Goal: Transaction & Acquisition: Book appointment/travel/reservation

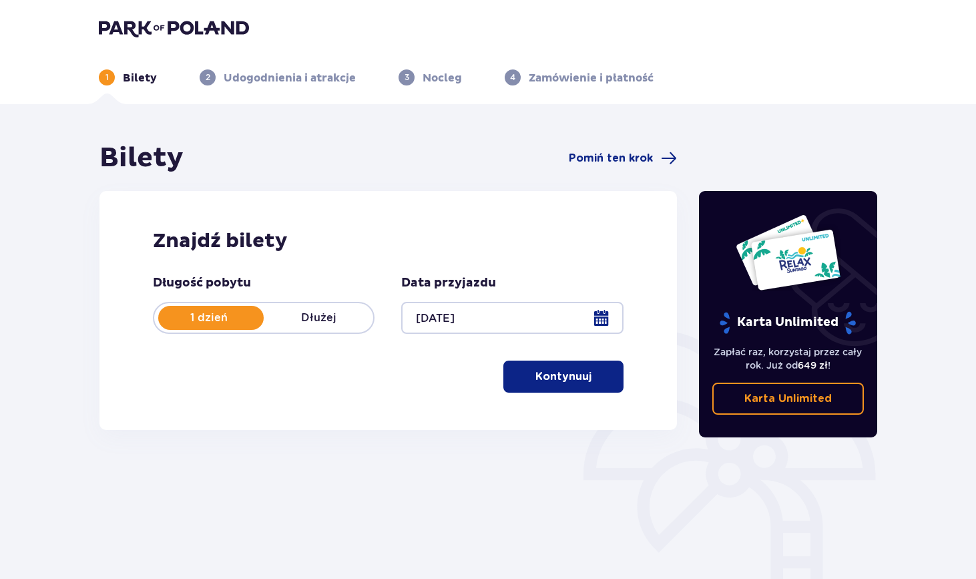
click at [823, 401] on link "Karta Unlimited" at bounding box center [788, 398] width 152 height 32
click at [611, 158] on span "Pomiń ten krok" at bounding box center [611, 158] width 84 height 15
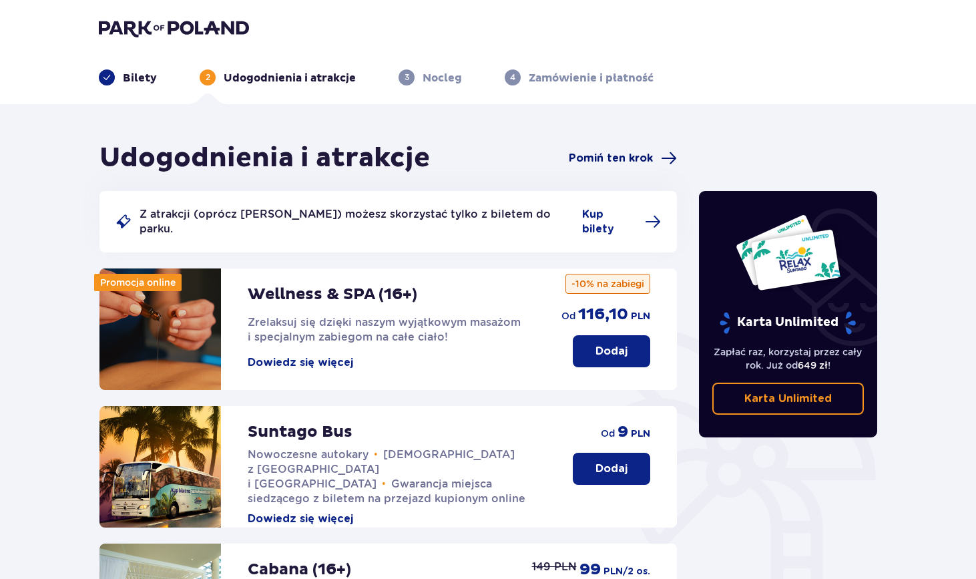
click at [633, 155] on span "Pomiń ten krok" at bounding box center [611, 158] width 84 height 15
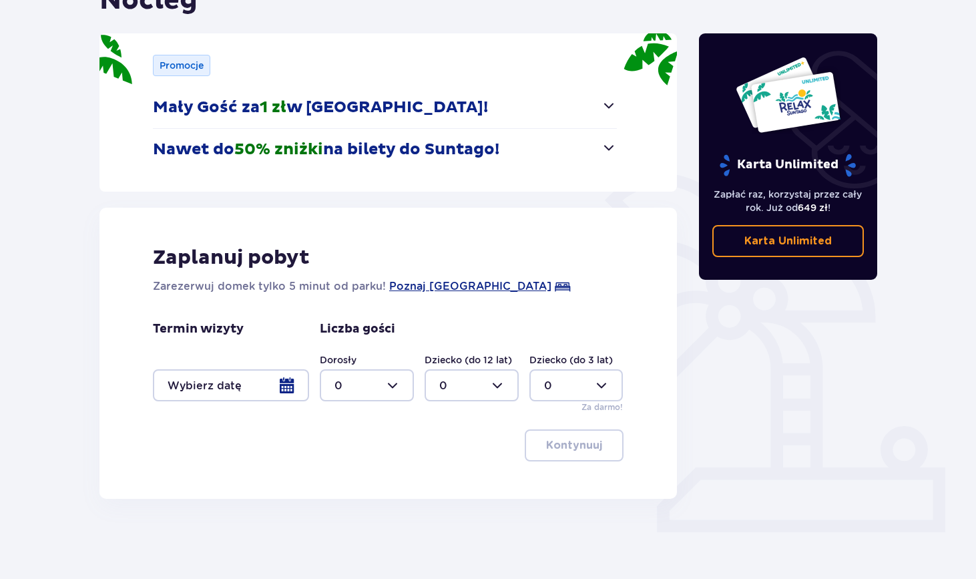
scroll to position [157, 0]
click at [502, 386] on div at bounding box center [471, 385] width 94 height 32
click at [443, 412] on p "3" at bounding box center [442, 409] width 7 height 15
type input "3"
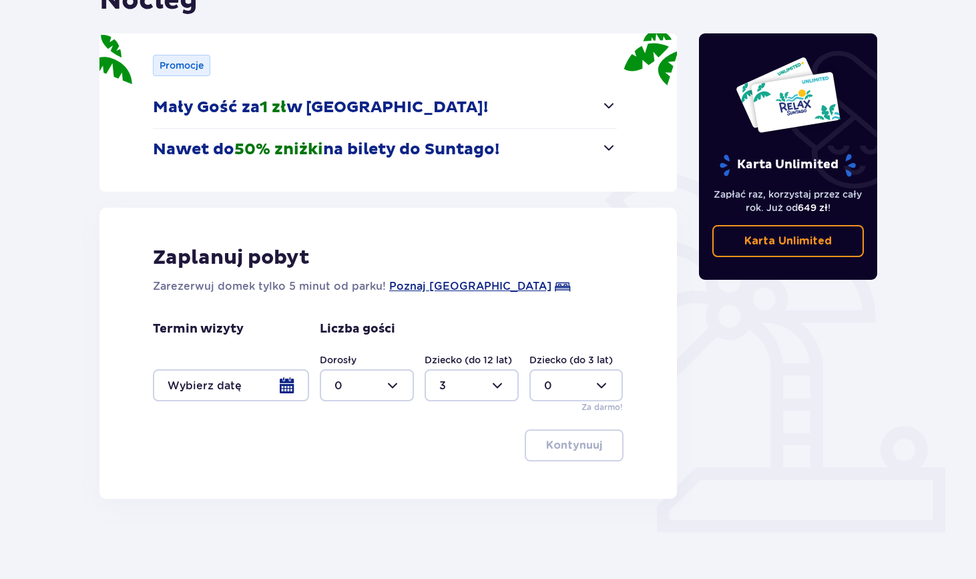
click at [396, 383] on div at bounding box center [367, 385] width 94 height 32
click at [349, 482] on div "2" at bounding box center [366, 481] width 65 height 15
type input "2"
click at [290, 385] on div at bounding box center [231, 385] width 156 height 32
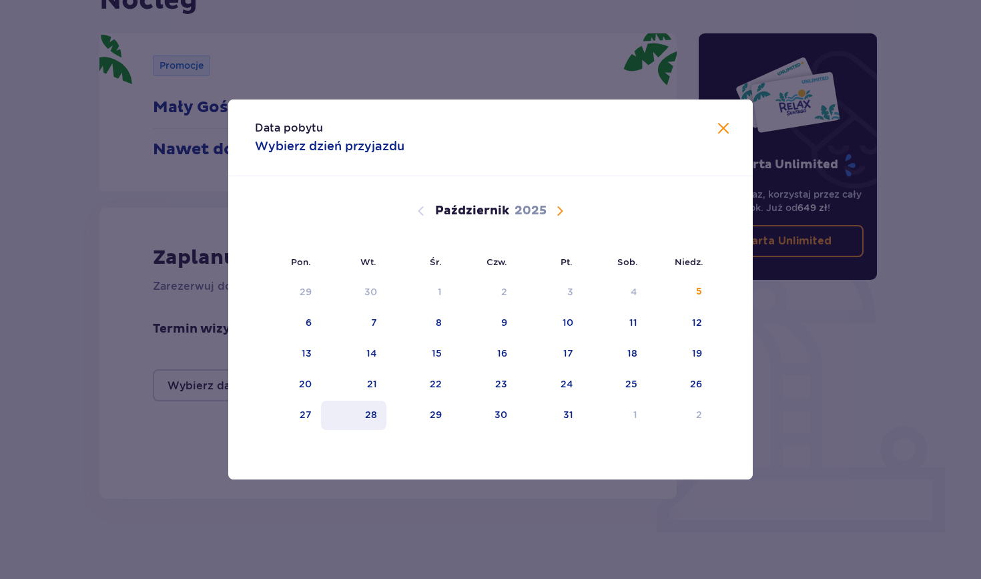
click at [377, 418] on div "28" at bounding box center [371, 414] width 12 height 13
click at [833, 429] on div "Data pobytu Wybierz dzień przyjazdu Pon. Wt. Śr. Czw. Pt. Sob. Niedz. Wrzesień …" at bounding box center [490, 289] width 981 height 579
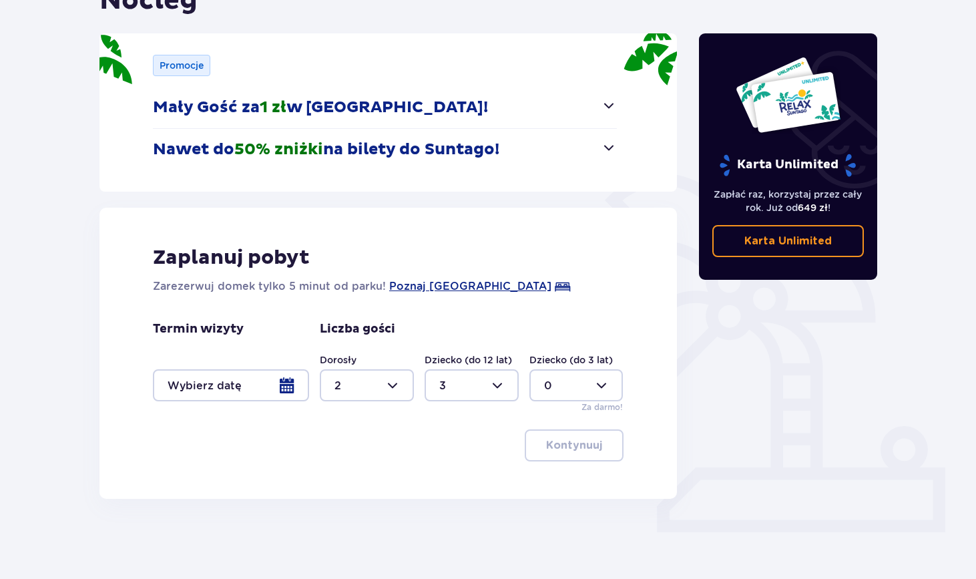
click at [294, 388] on div at bounding box center [231, 385] width 156 height 32
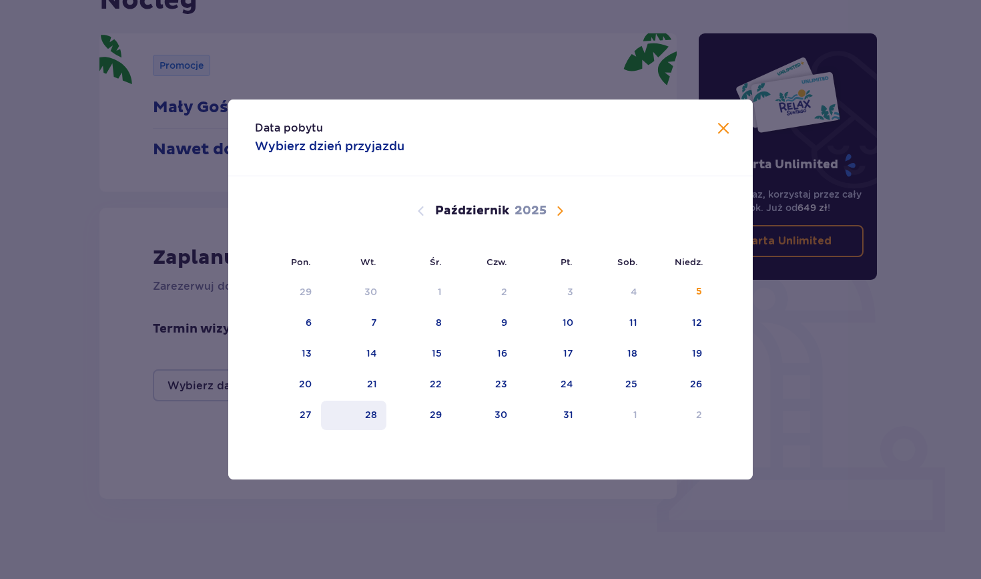
click at [368, 421] on div "28" at bounding box center [354, 414] width 66 height 29
click at [412, 418] on div "29" at bounding box center [418, 414] width 65 height 29
type input "28.10.25 - 29.10.25"
type input "0"
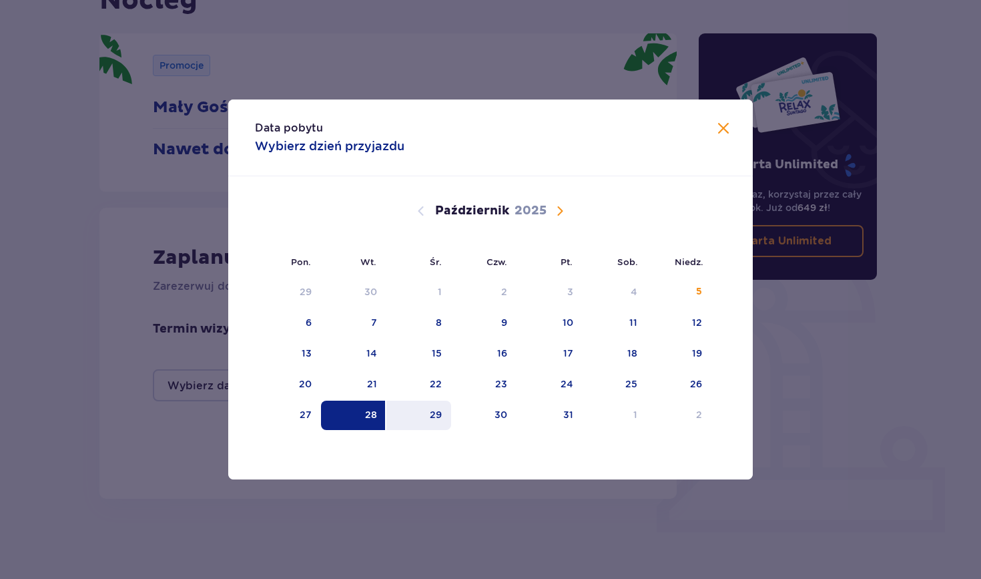
type input "0"
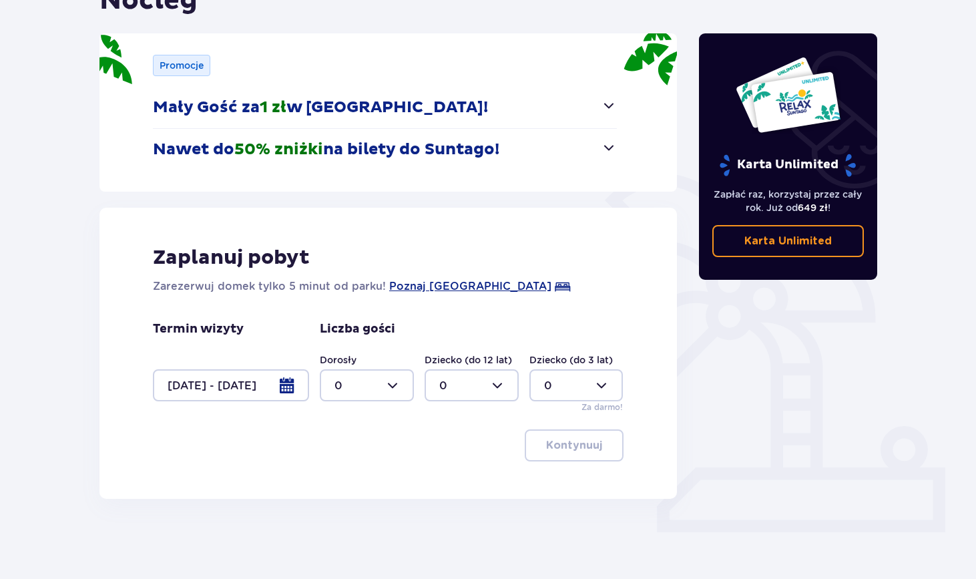
click at [396, 388] on div at bounding box center [367, 385] width 94 height 32
click at [344, 484] on div "2" at bounding box center [366, 481] width 65 height 15
type input "2"
click at [500, 384] on div at bounding box center [471, 385] width 94 height 32
click at [460, 506] on div "3" at bounding box center [471, 509] width 65 height 15
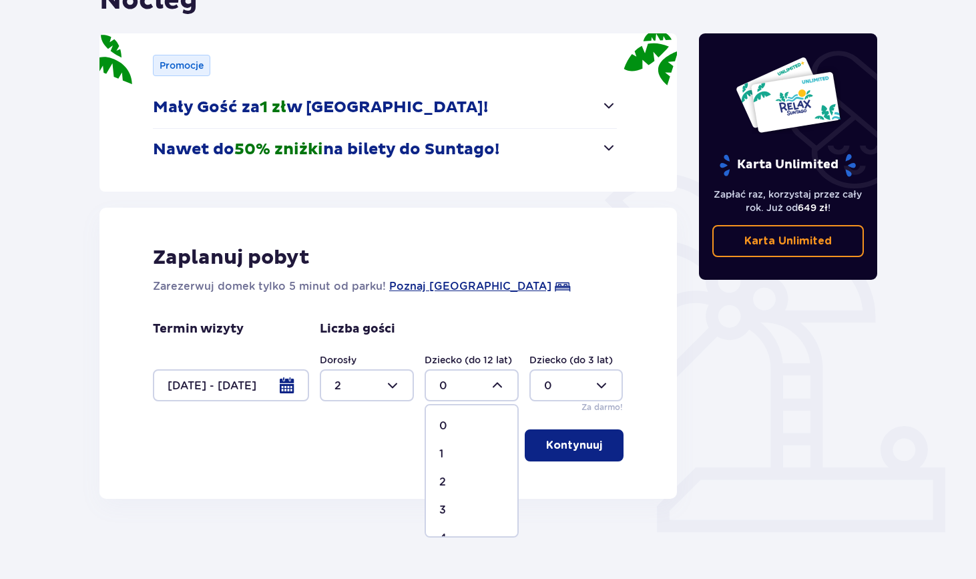
type input "3"
click at [569, 447] on p "Kontynuuj" at bounding box center [574, 445] width 56 height 15
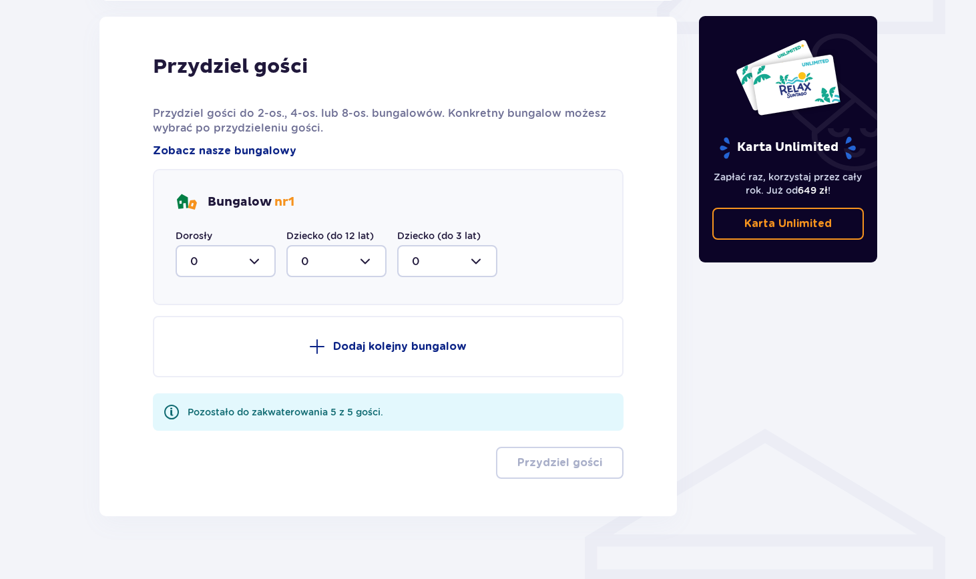
scroll to position [656, 0]
click at [262, 263] on div at bounding box center [225, 260] width 100 height 32
click at [217, 353] on div "2" at bounding box center [225, 357] width 71 height 15
type input "2"
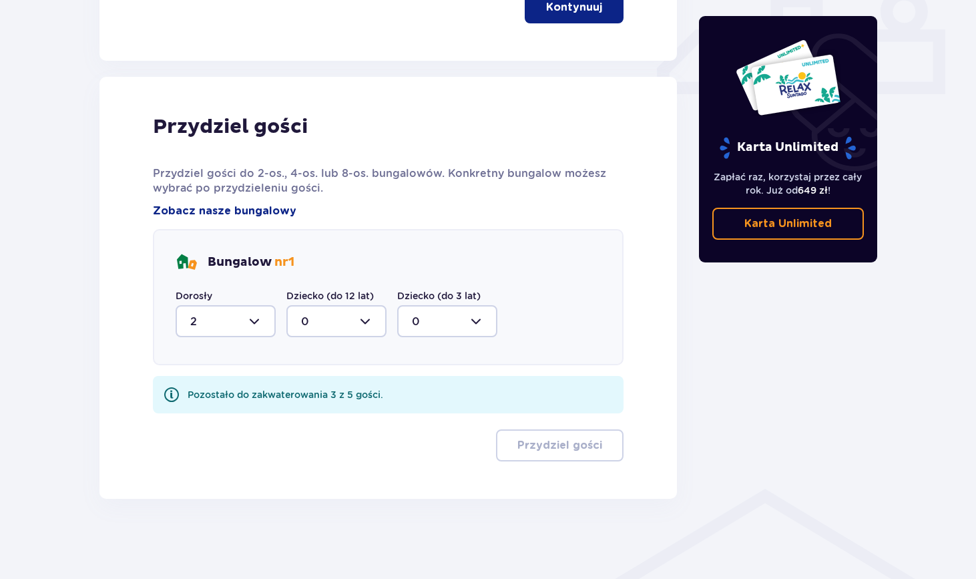
click at [370, 318] on div at bounding box center [336, 321] width 100 height 32
click at [324, 442] on div "3" at bounding box center [336, 445] width 71 height 15
type input "3"
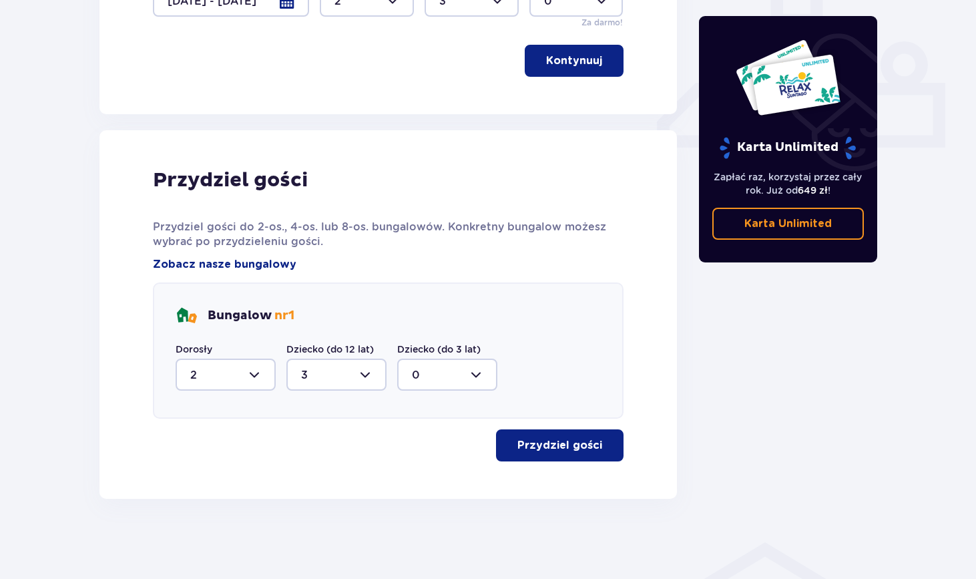
click at [536, 443] on p "Przydziel gości" at bounding box center [559, 445] width 85 height 15
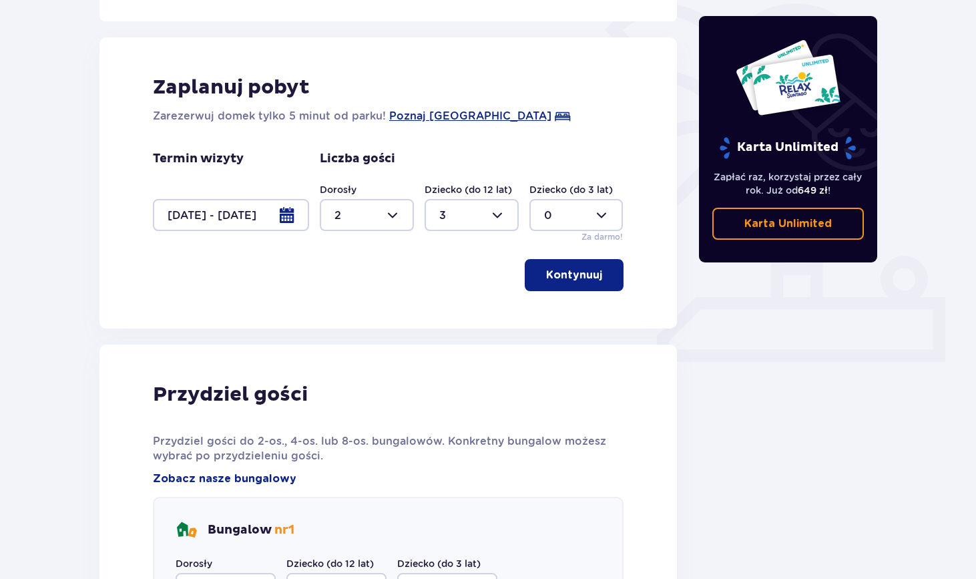
scroll to position [327, 0]
click at [284, 214] on div at bounding box center [231, 216] width 156 height 32
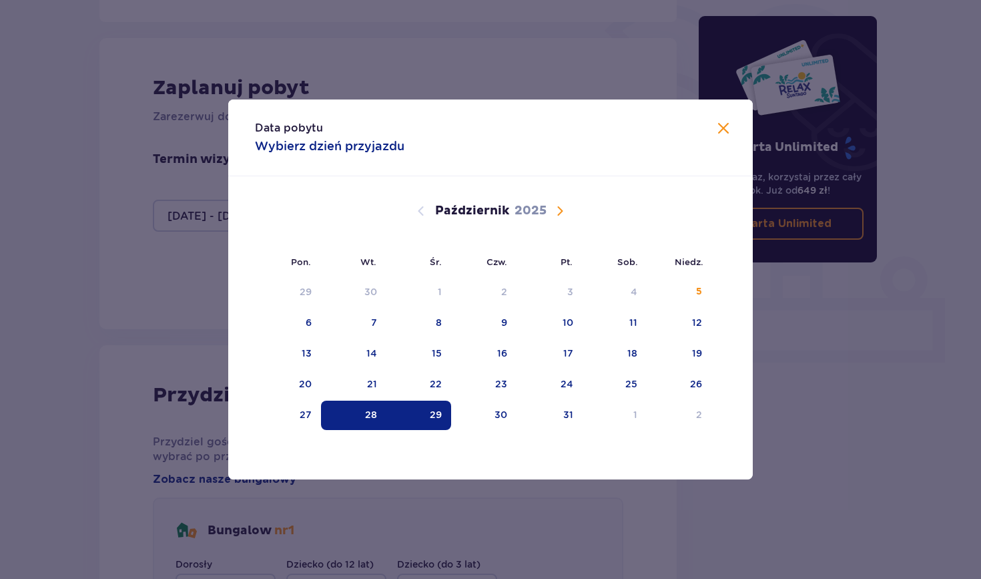
click at [364, 416] on div "28" at bounding box center [354, 414] width 66 height 29
click at [787, 444] on div "Data pobytu Wybierz dzień przyjazdu Pon. Wt. Śr. Czw. Pt. Sob. Niedz. Wrzesień …" at bounding box center [490, 289] width 981 height 579
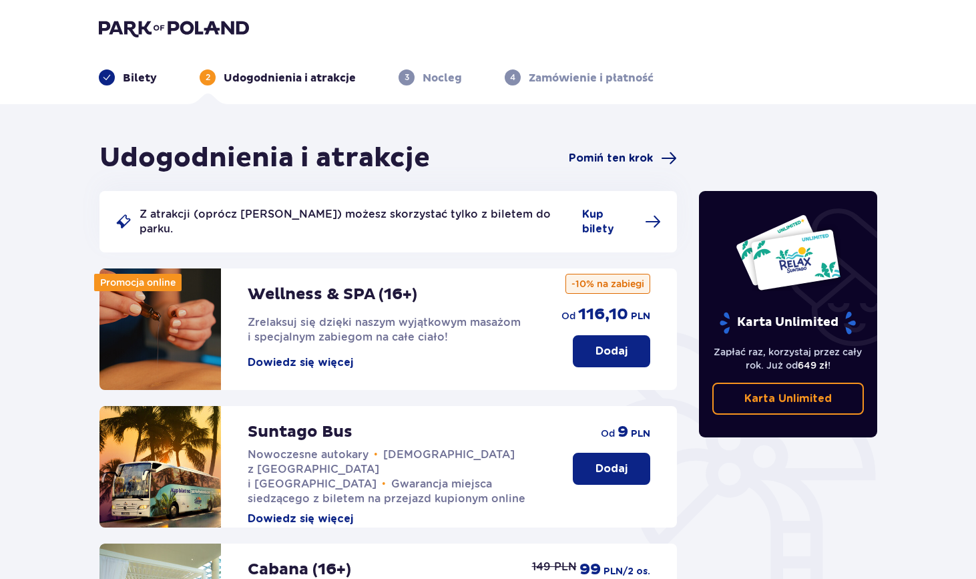
click at [620, 163] on span "Pomiń ten krok" at bounding box center [611, 158] width 84 height 15
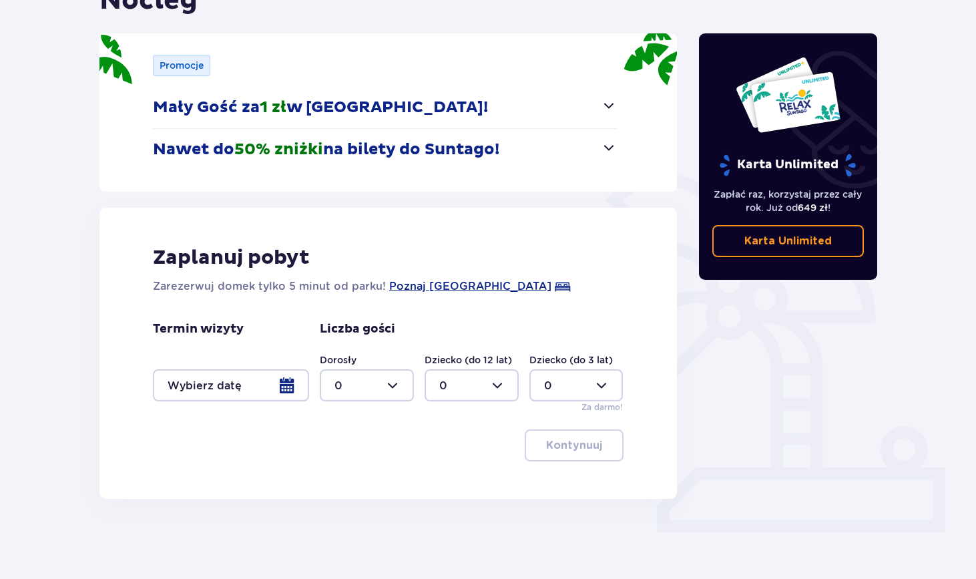
scroll to position [157, 0]
click at [228, 379] on div at bounding box center [231, 385] width 156 height 32
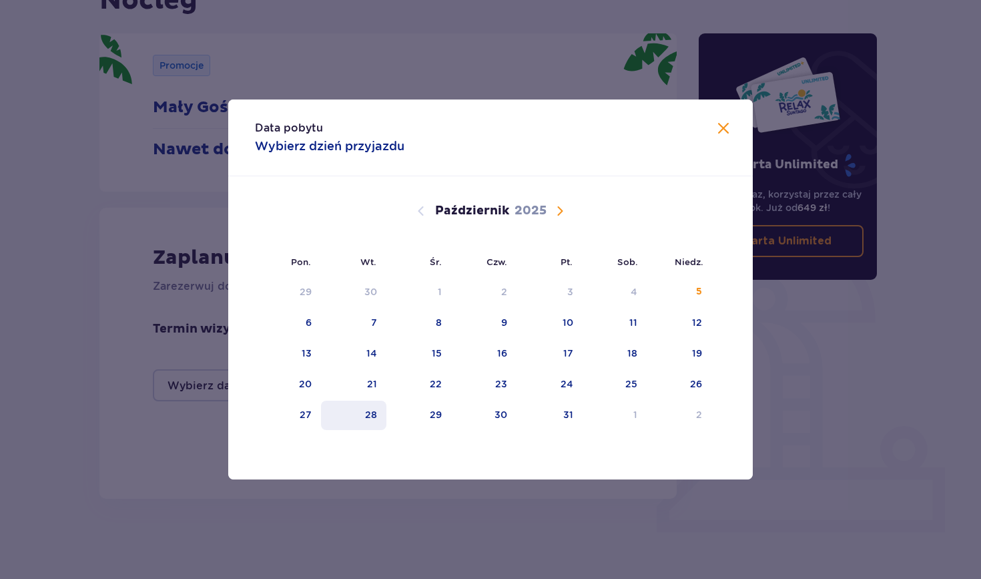
click at [383, 413] on div "28" at bounding box center [354, 414] width 66 height 29
click at [722, 130] on span "Zamknij" at bounding box center [723, 129] width 16 height 16
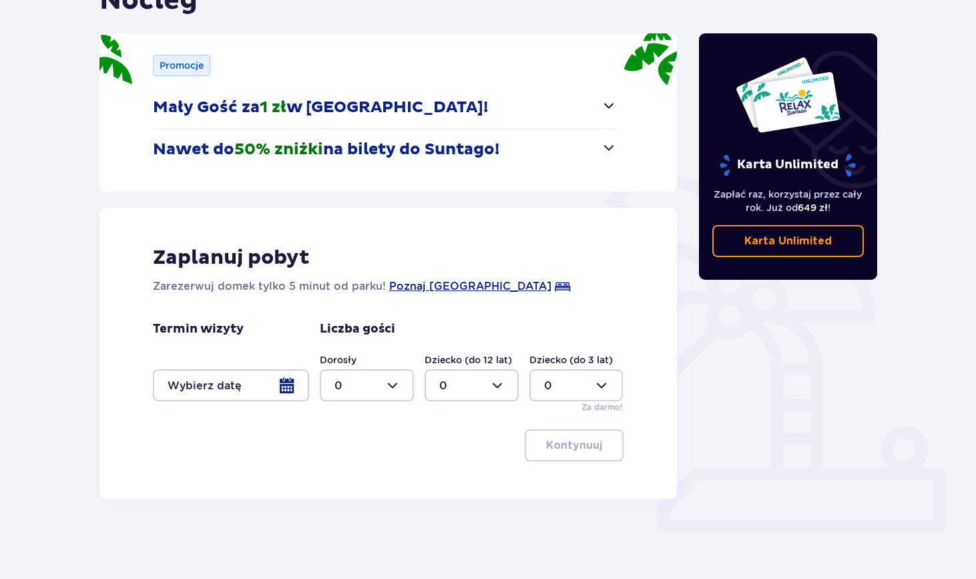
click at [188, 395] on div at bounding box center [231, 385] width 156 height 32
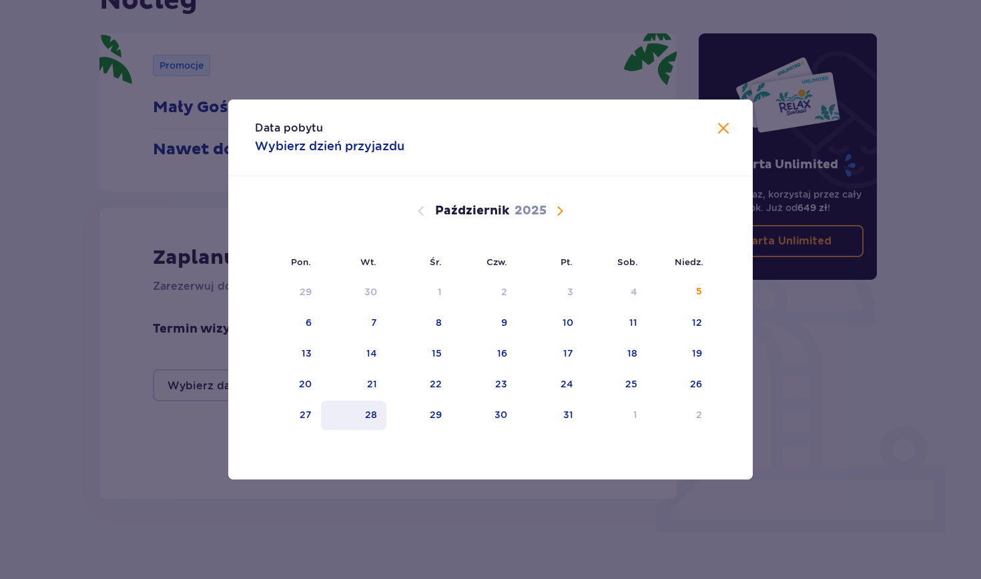
click at [372, 424] on div "28" at bounding box center [354, 414] width 66 height 29
click at [403, 426] on div "29" at bounding box center [418, 414] width 65 height 29
type input "28.10.25 - 29.10.25"
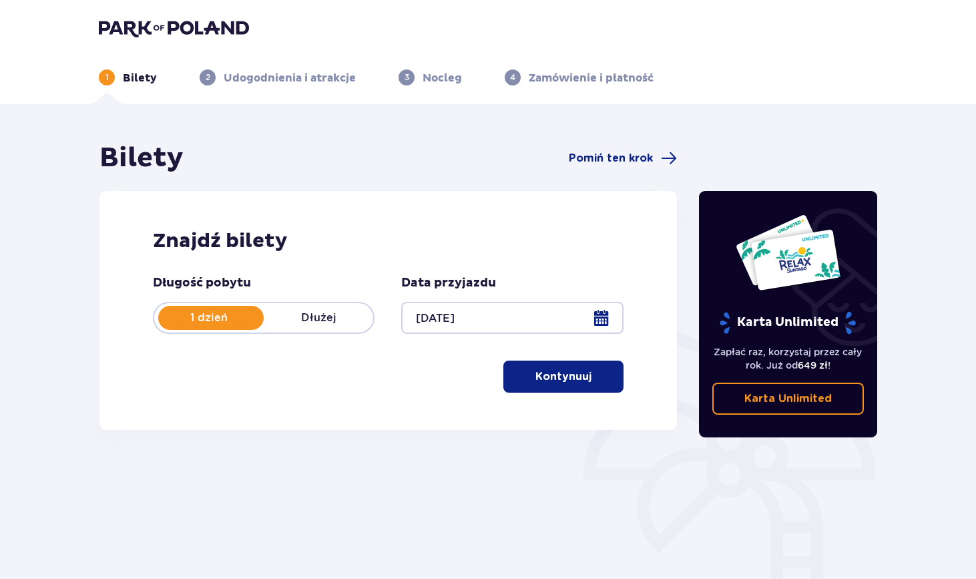
click at [542, 384] on p "Kontynuuj" at bounding box center [563, 376] width 56 height 15
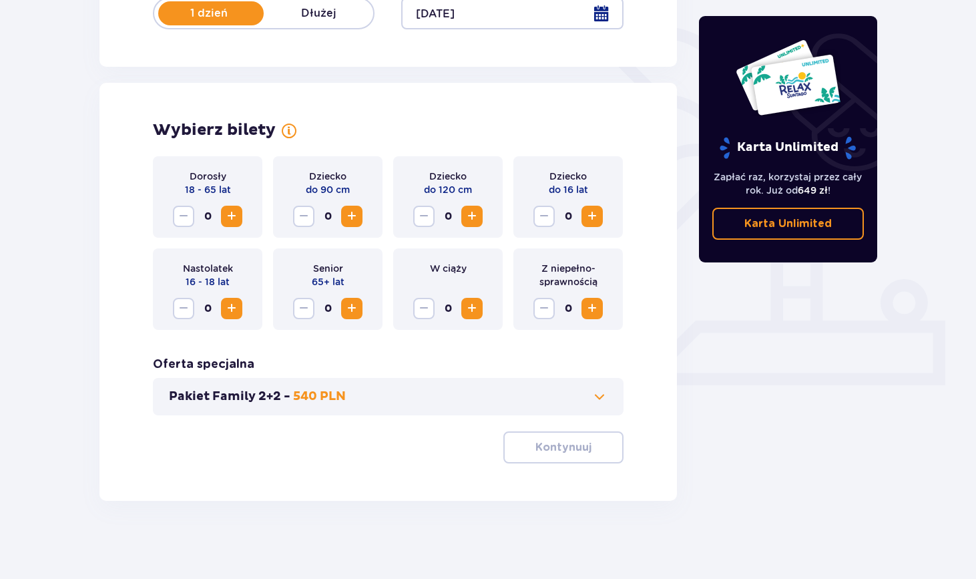
scroll to position [306, 0]
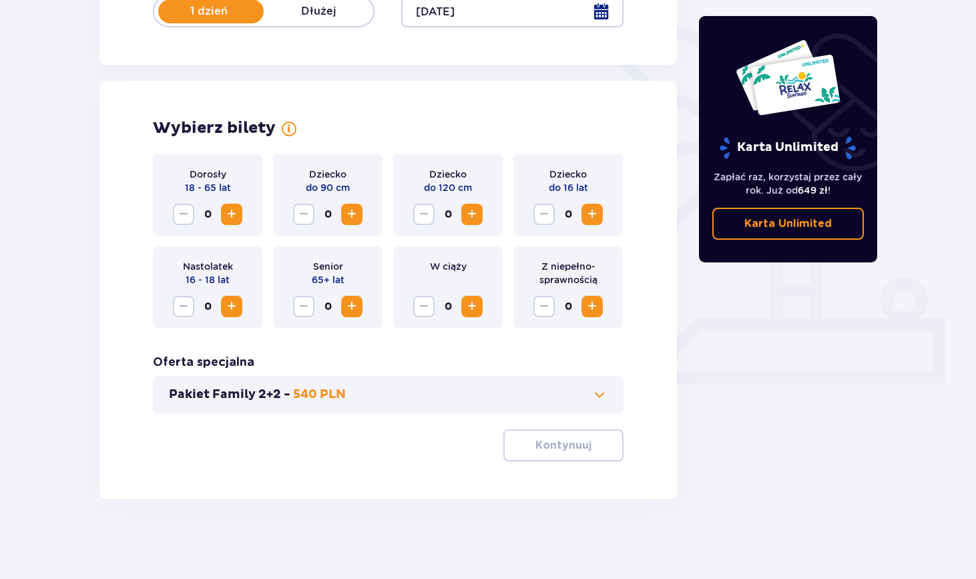
click at [596, 219] on span "Zwiększ" at bounding box center [592, 214] width 16 height 16
click at [542, 214] on span "Zmniejsz" at bounding box center [544, 214] width 16 height 16
click at [474, 214] on span "Zwiększ" at bounding box center [472, 214] width 16 height 16
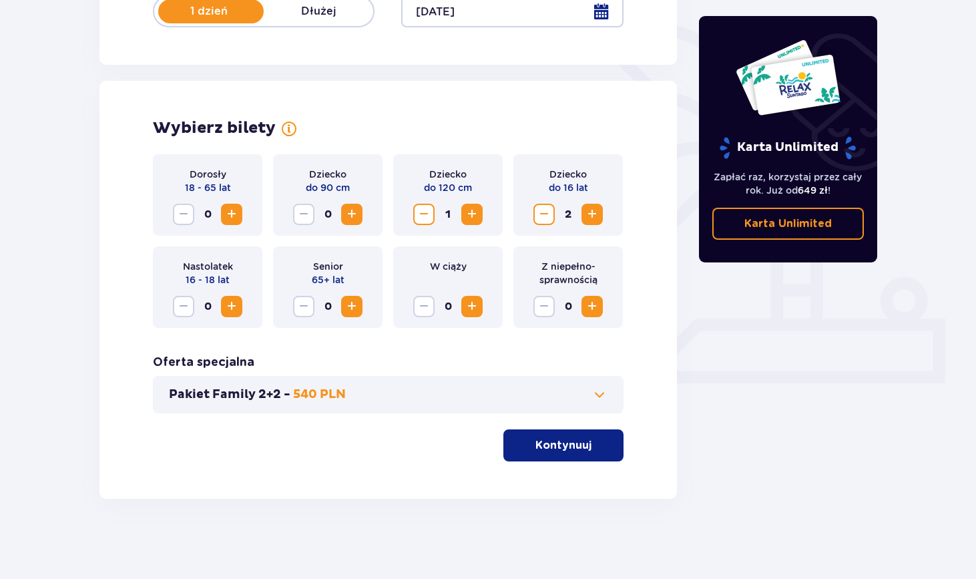
click at [234, 214] on span "Zwiększ" at bounding box center [232, 214] width 16 height 16
click at [548, 450] on p "Kontynuuj" at bounding box center [563, 445] width 56 height 15
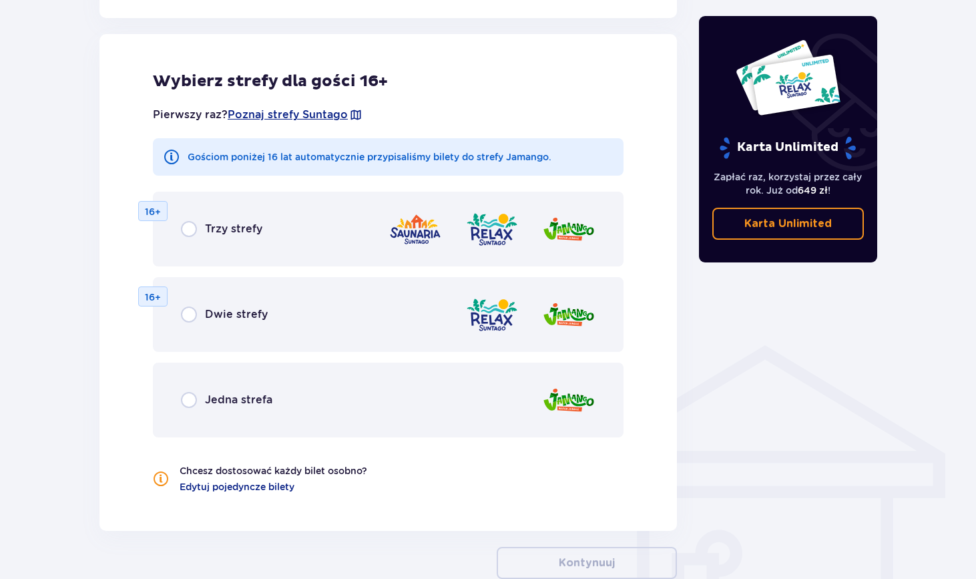
scroll to position [741, 0]
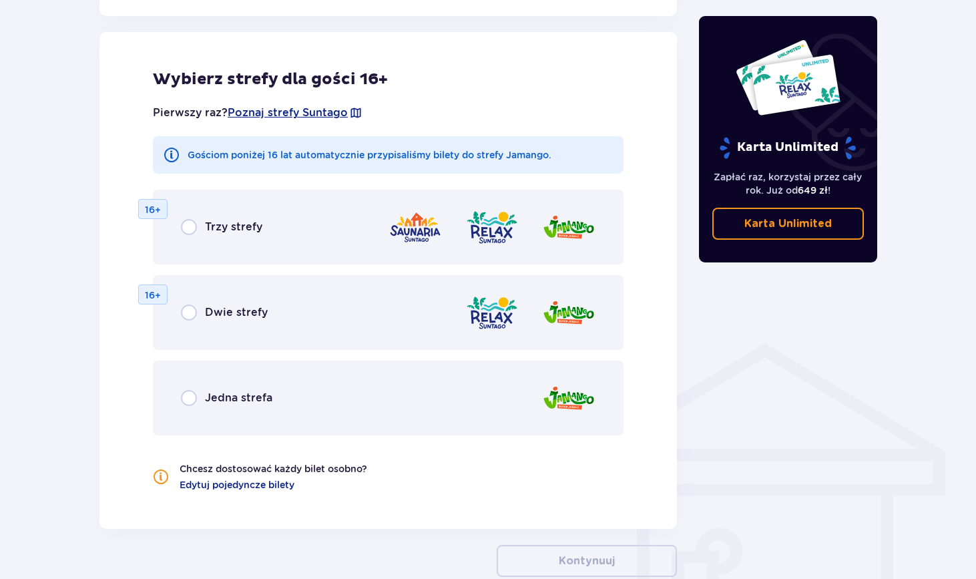
click at [188, 407] on div "Jedna strefa" at bounding box center [388, 397] width 470 height 75
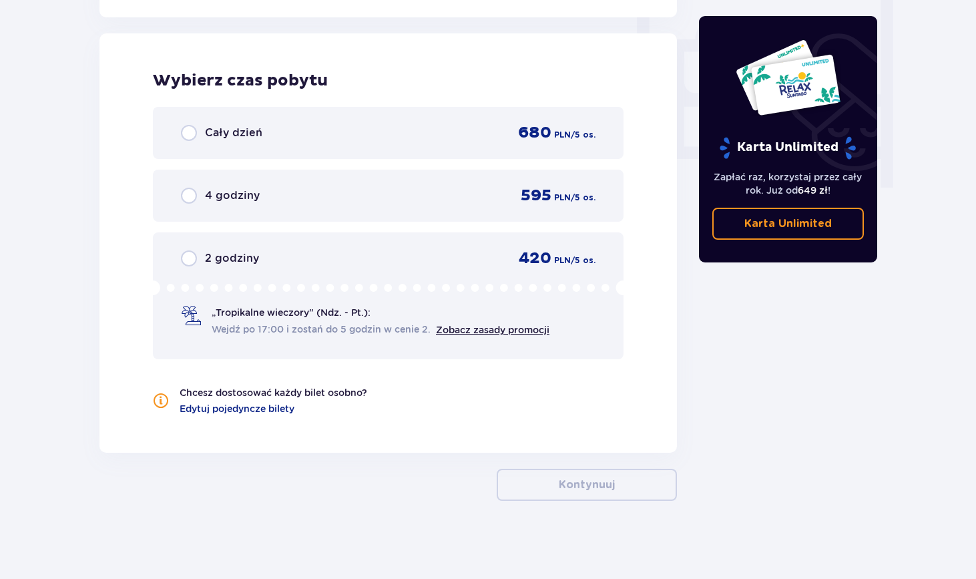
scroll to position [1253, 0]
click at [188, 133] on input "radio" at bounding box center [189, 131] width 16 height 16
radio input "true"
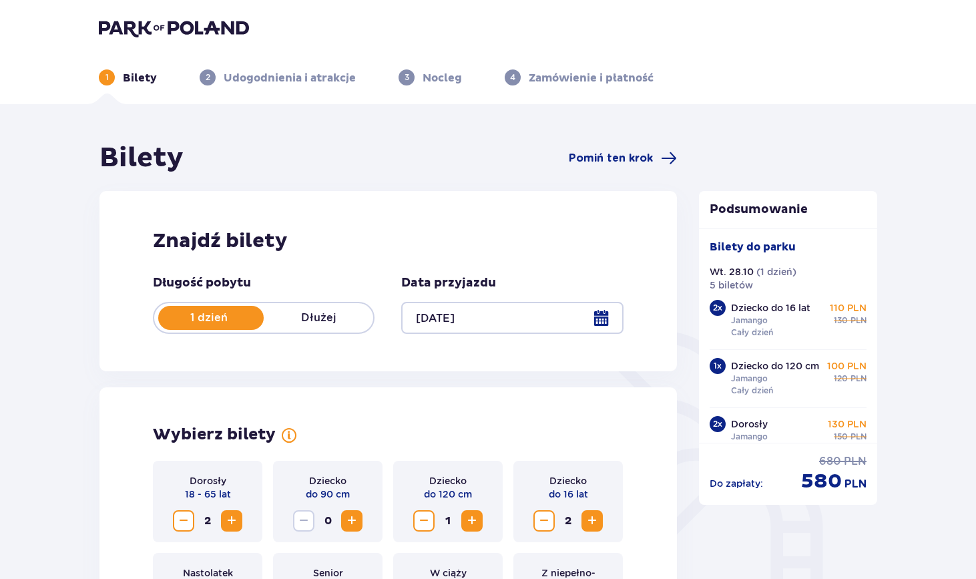
scroll to position [0, 0]
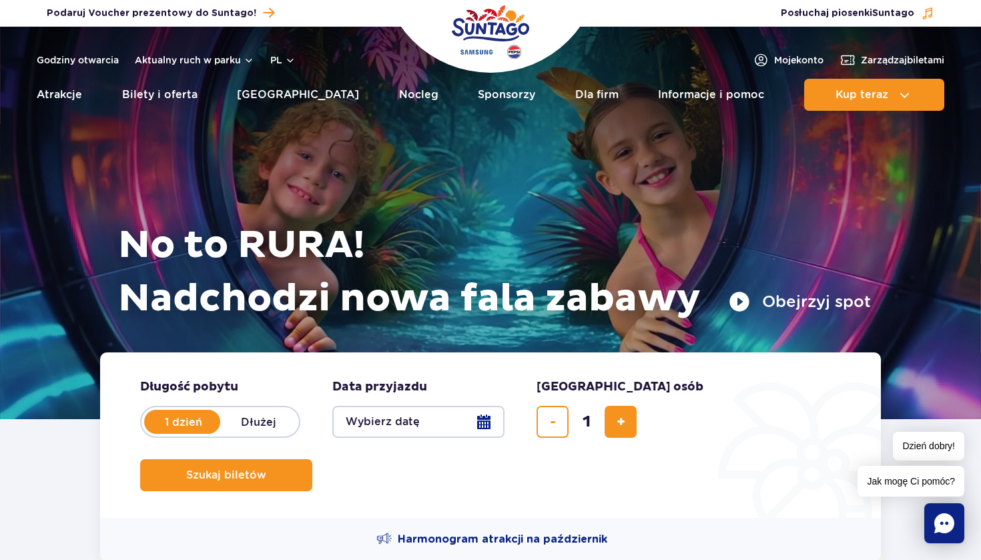
click at [827, 308] on button "Obejrzyj spot" at bounding box center [800, 301] width 142 height 21
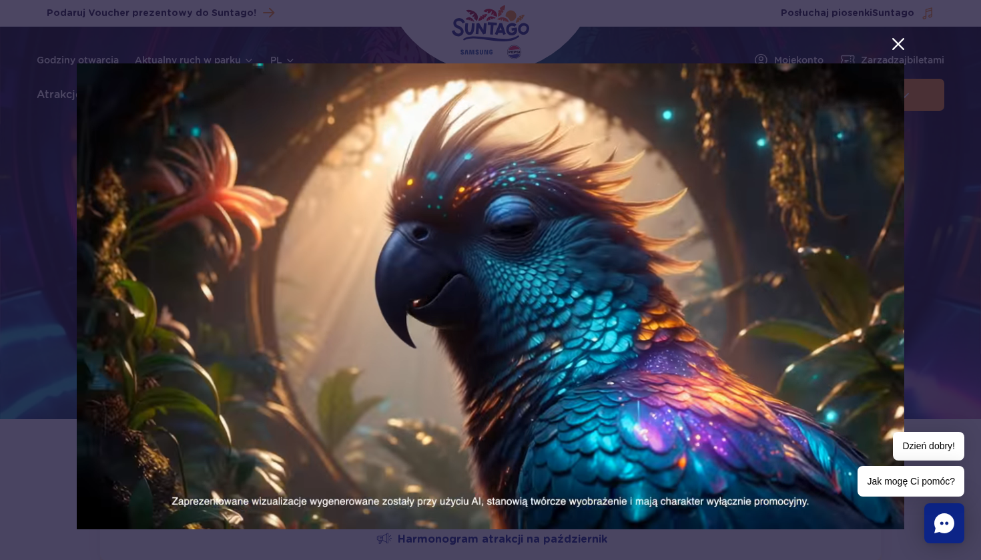
click at [92, 75] on video at bounding box center [490, 296] width 827 height 466
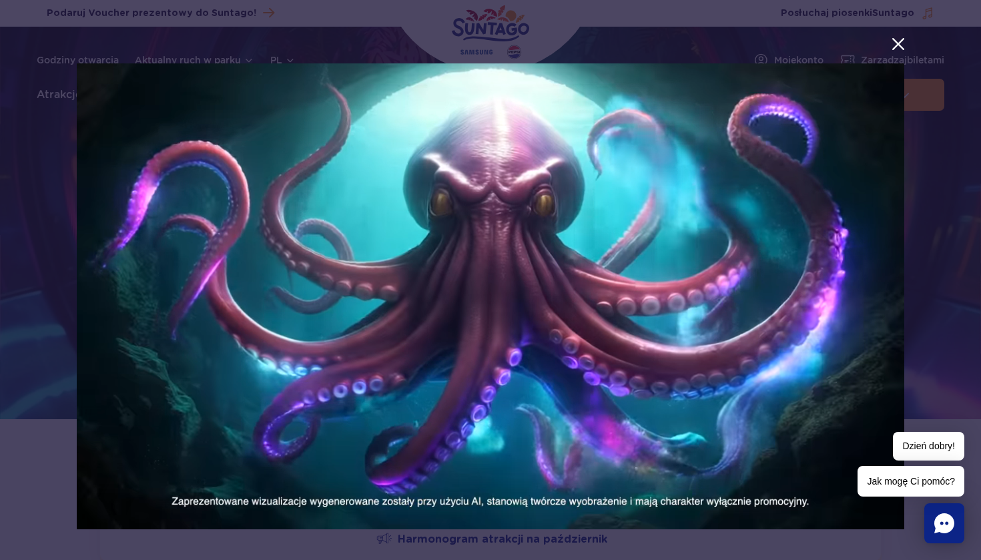
click at [901, 47] on button "menu.aria_label.close_suntago_spot_modal" at bounding box center [897, 43] width 17 height 17
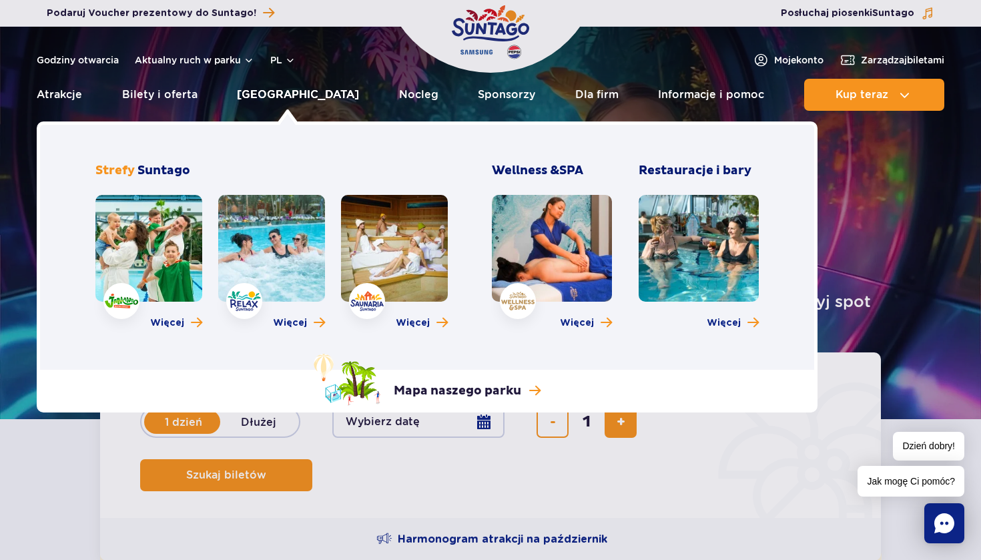
click at [292, 97] on link "[GEOGRAPHIC_DATA]" at bounding box center [298, 95] width 122 height 32
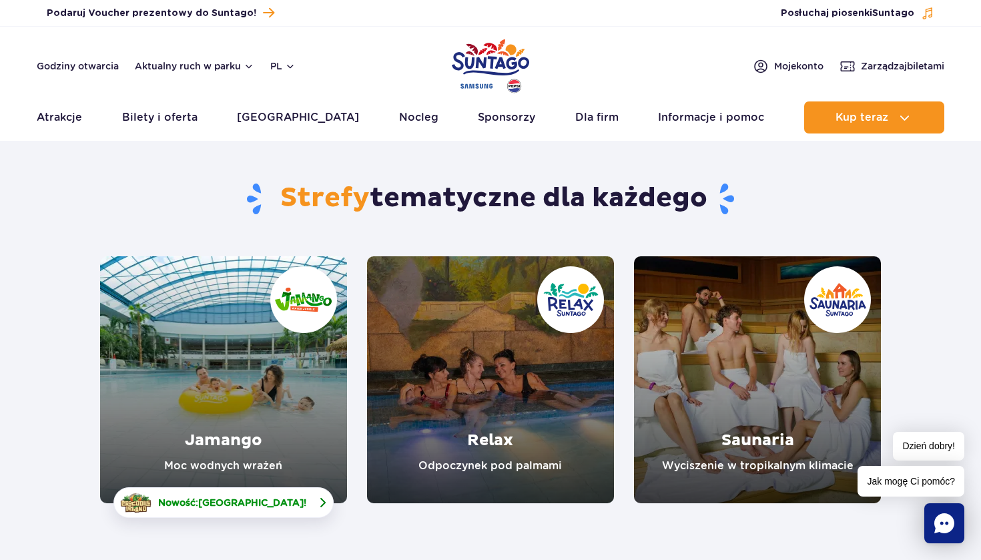
click at [303, 502] on link "Nowość: Crocodile Island !" at bounding box center [223, 502] width 220 height 31
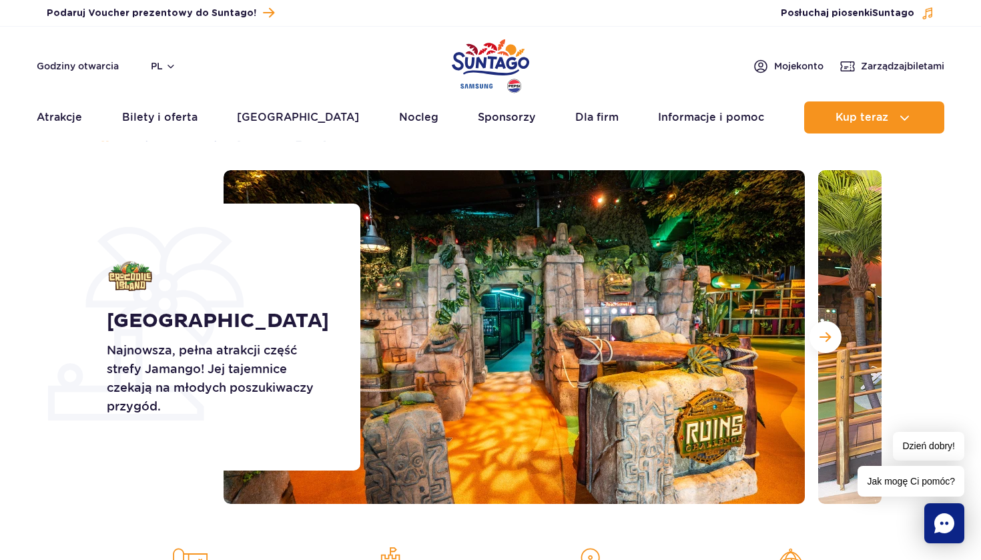
scroll to position [25, 0]
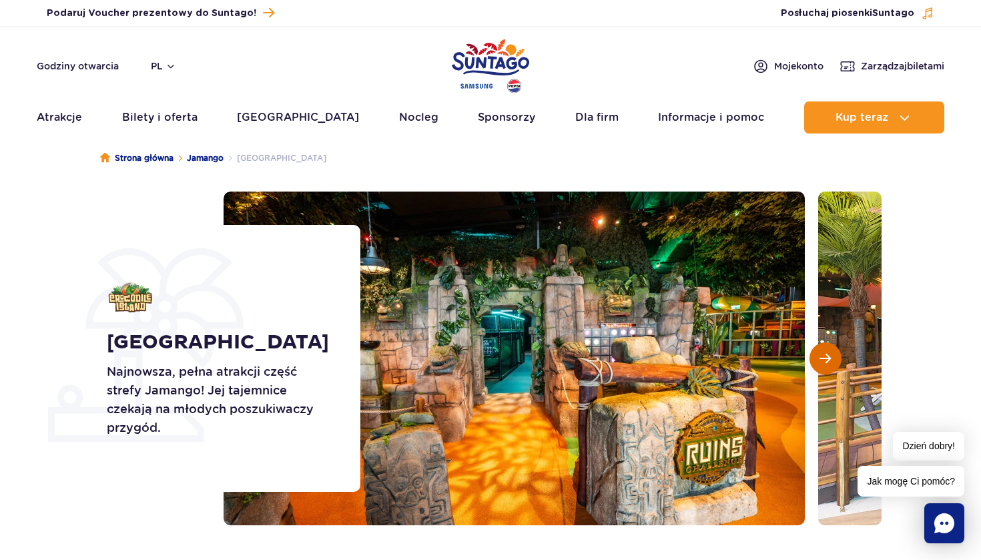
click at [825, 364] on button "Następny slajd" at bounding box center [825, 358] width 32 height 32
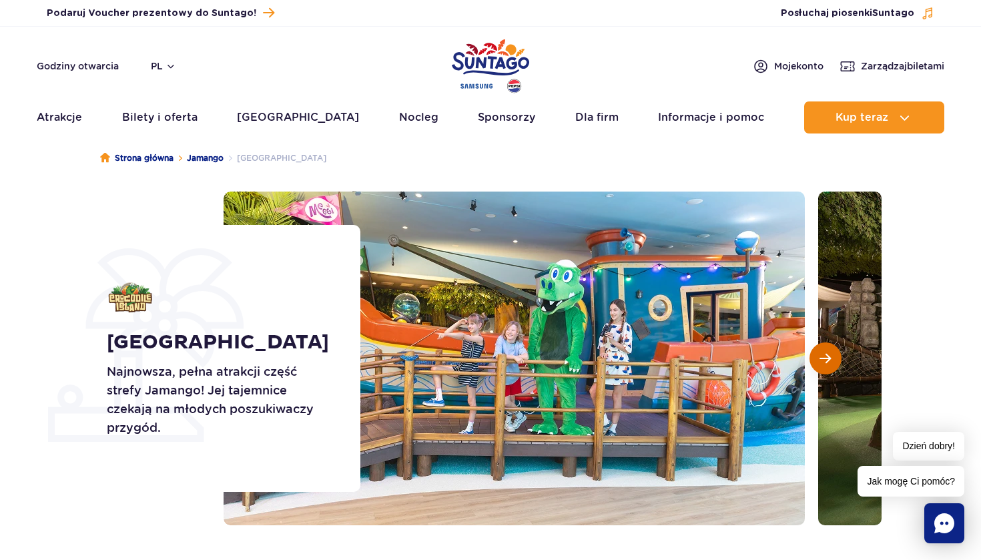
click at [825, 364] on button "Następny slajd" at bounding box center [825, 358] width 32 height 32
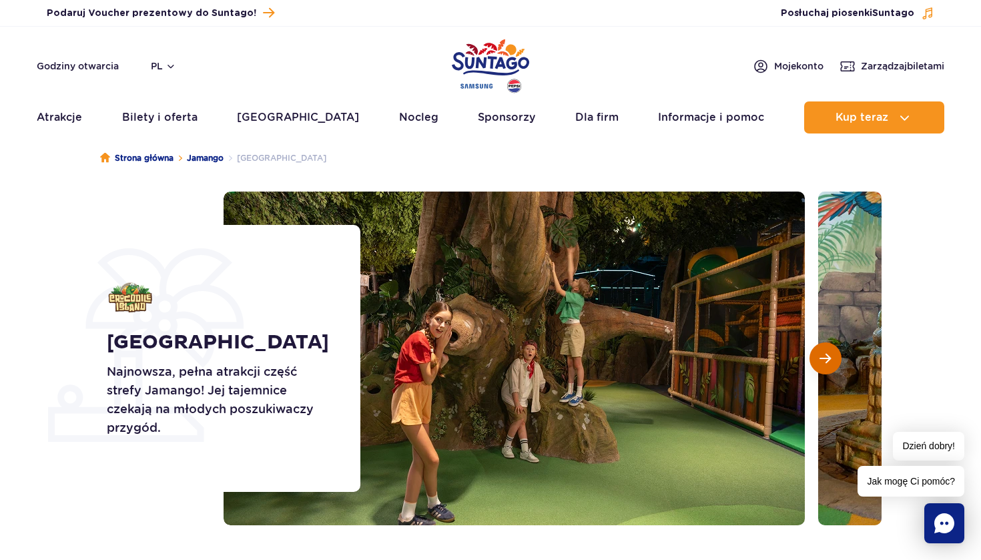
click at [825, 364] on span "Następny slajd" at bounding box center [824, 358] width 11 height 12
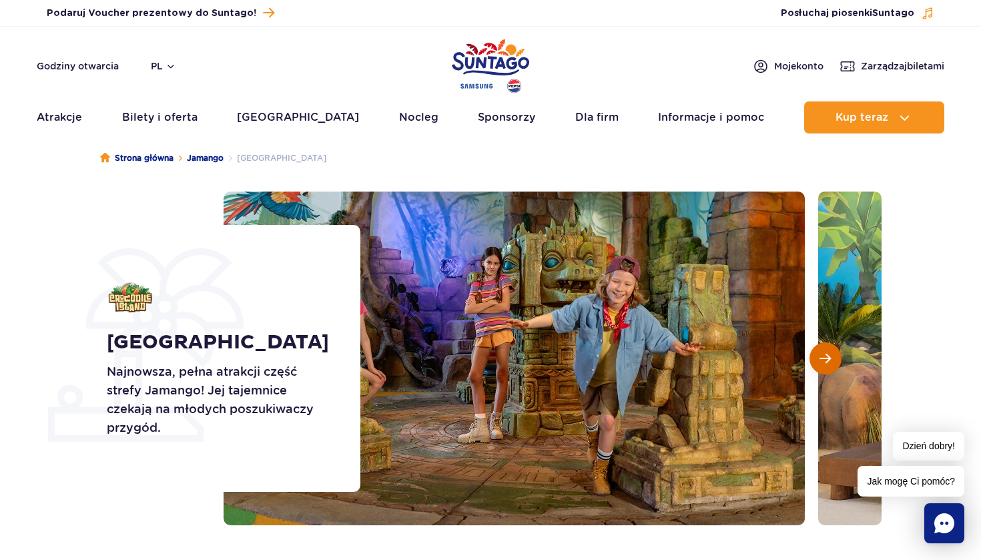
click at [824, 364] on span "Następny slajd" at bounding box center [824, 358] width 11 height 12
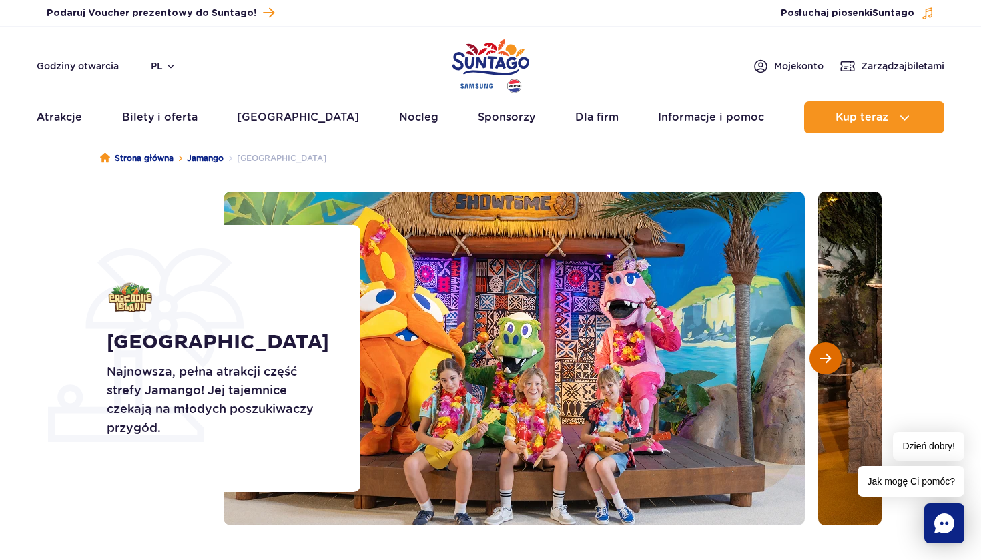
click at [824, 364] on span "Następny slajd" at bounding box center [824, 358] width 11 height 12
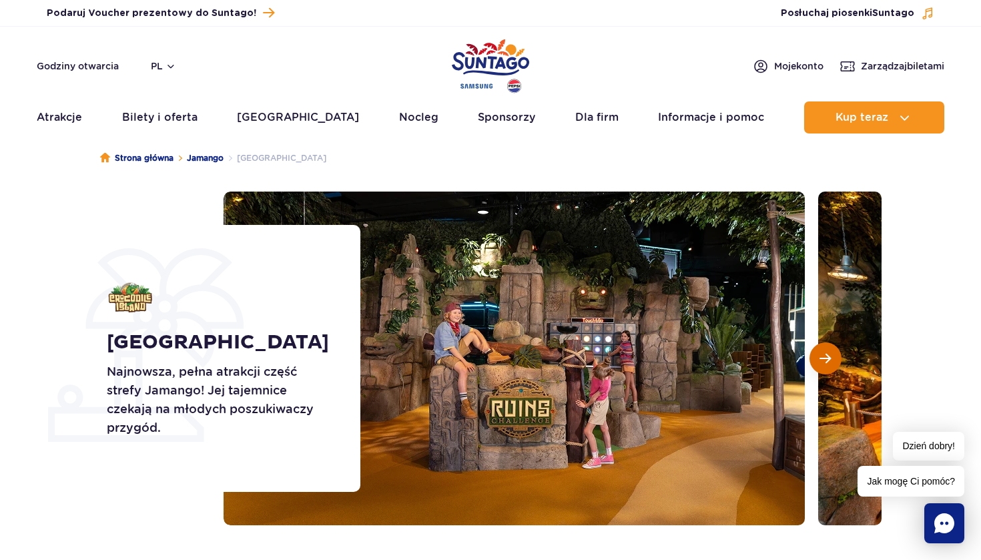
click at [824, 364] on span "Następny slajd" at bounding box center [824, 358] width 11 height 12
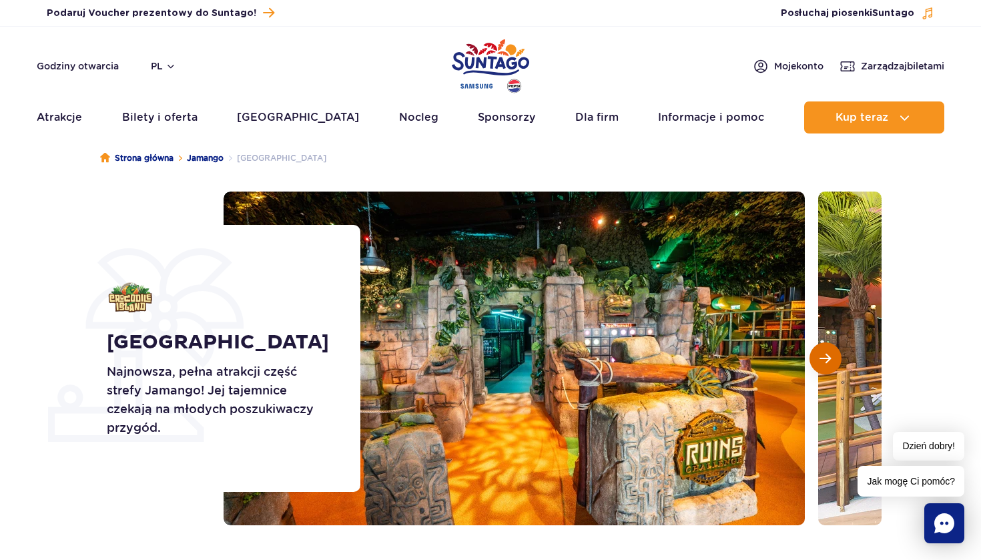
click at [824, 364] on span "Następny slajd" at bounding box center [824, 358] width 11 height 12
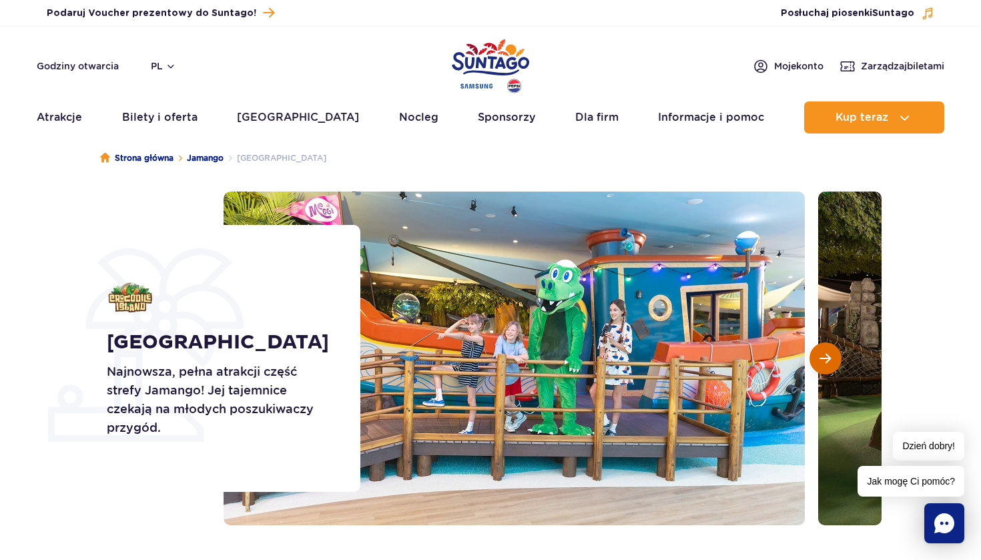
click at [824, 364] on span "Następny slajd" at bounding box center [824, 358] width 11 height 12
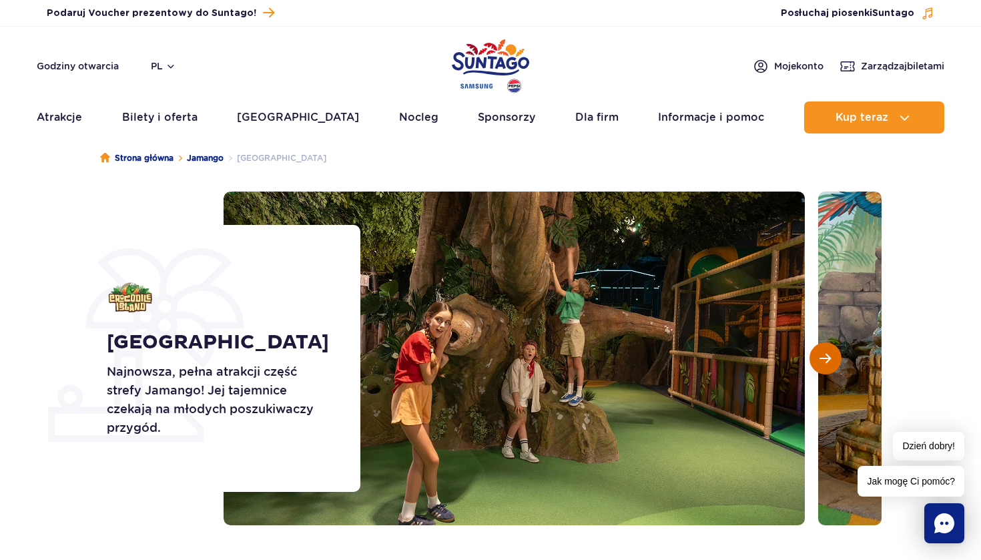
click at [824, 364] on span "Następny slajd" at bounding box center [824, 358] width 11 height 12
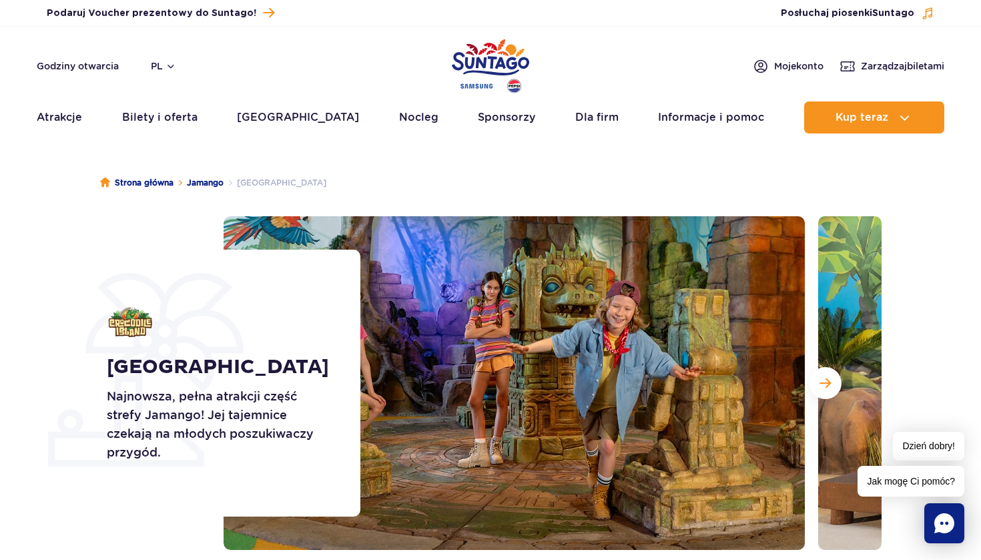
scroll to position [0, 0]
click at [65, 115] on link "Atrakcje" at bounding box center [59, 117] width 45 height 32
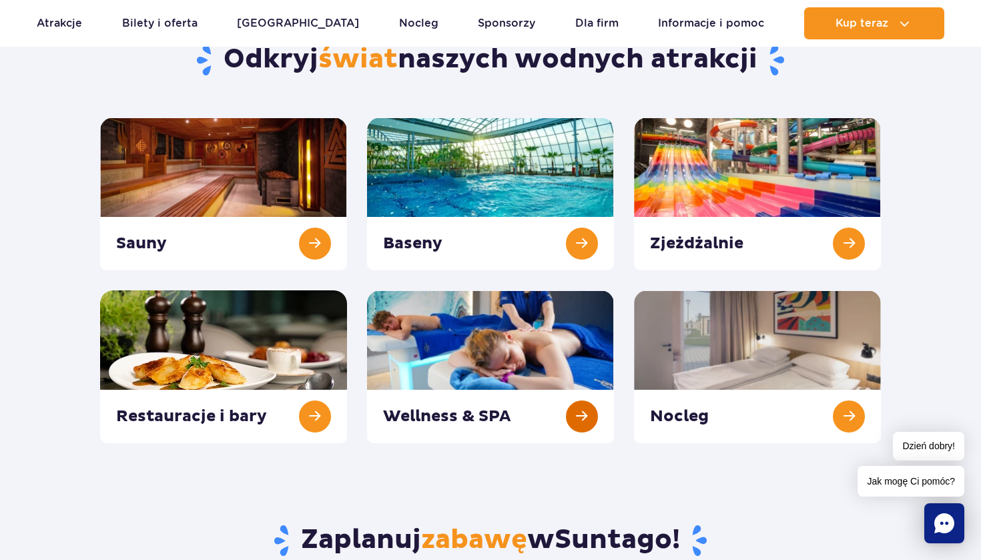
scroll to position [143, 0]
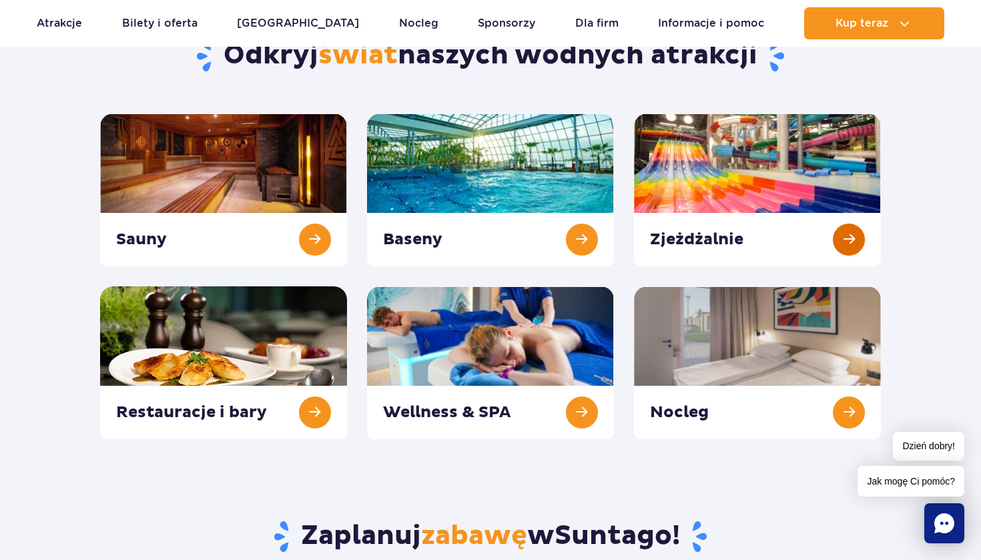
click at [844, 244] on link at bounding box center [757, 189] width 247 height 153
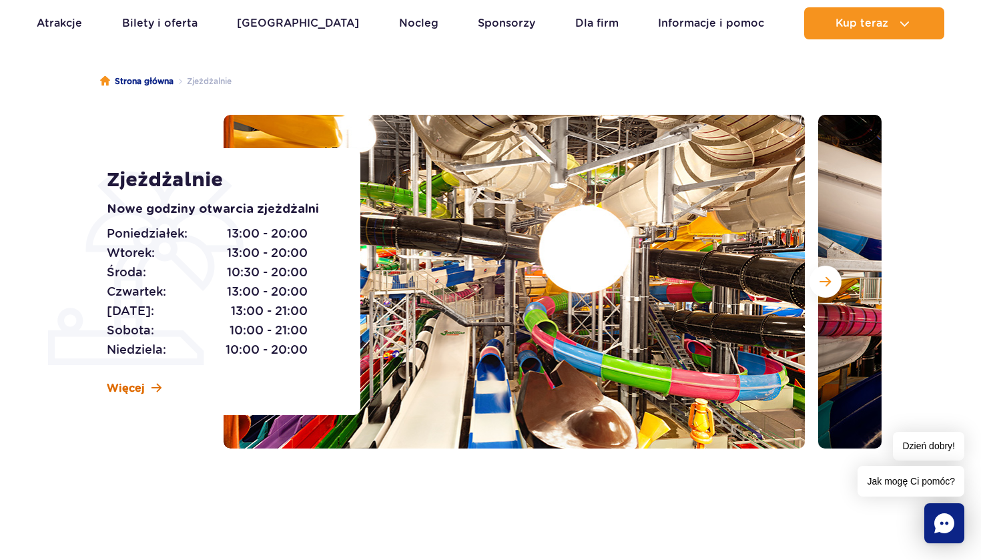
click at [139, 389] on span "Więcej" at bounding box center [126, 388] width 38 height 15
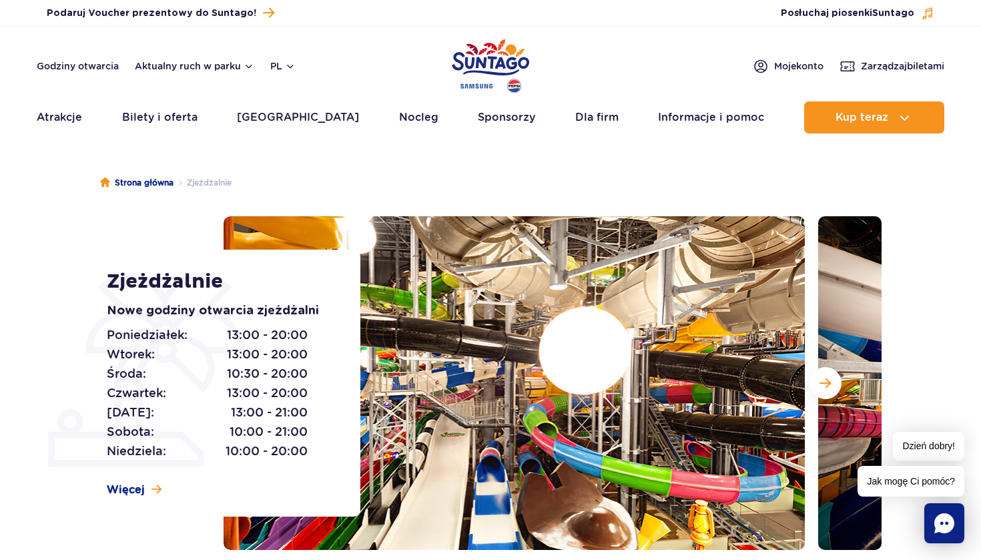
click at [810, 392] on div at bounding box center [553, 383] width 658 height 334
click at [830, 391] on button "Następny slajd" at bounding box center [825, 383] width 32 height 32
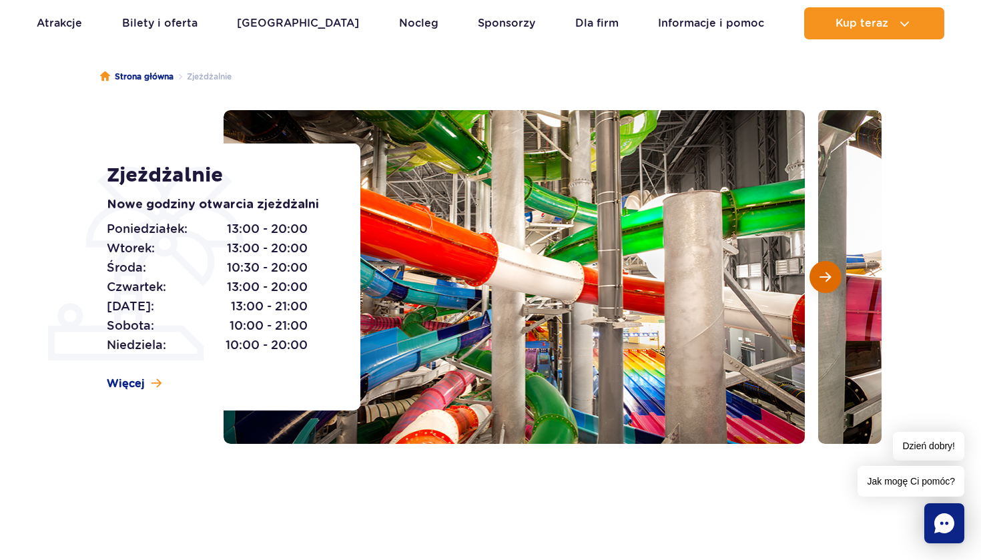
scroll to position [111, 0]
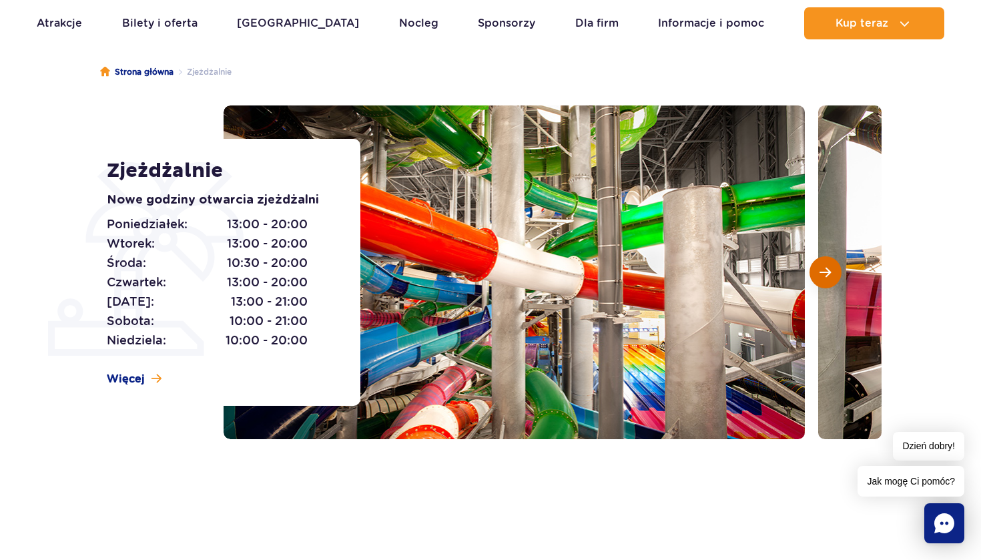
click at [833, 262] on button "Następny slajd" at bounding box center [825, 272] width 32 height 32
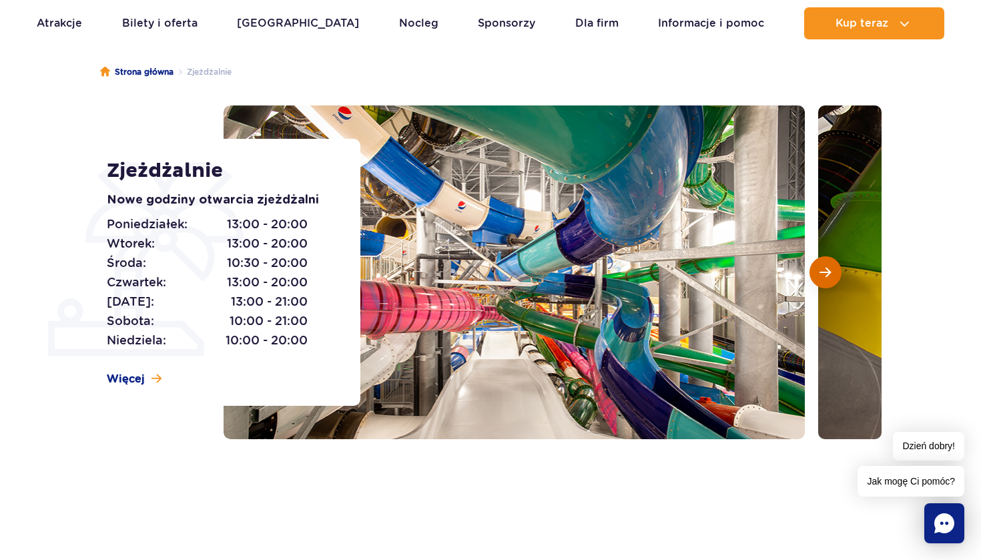
click at [831, 264] on button "Następny slajd" at bounding box center [825, 272] width 32 height 32
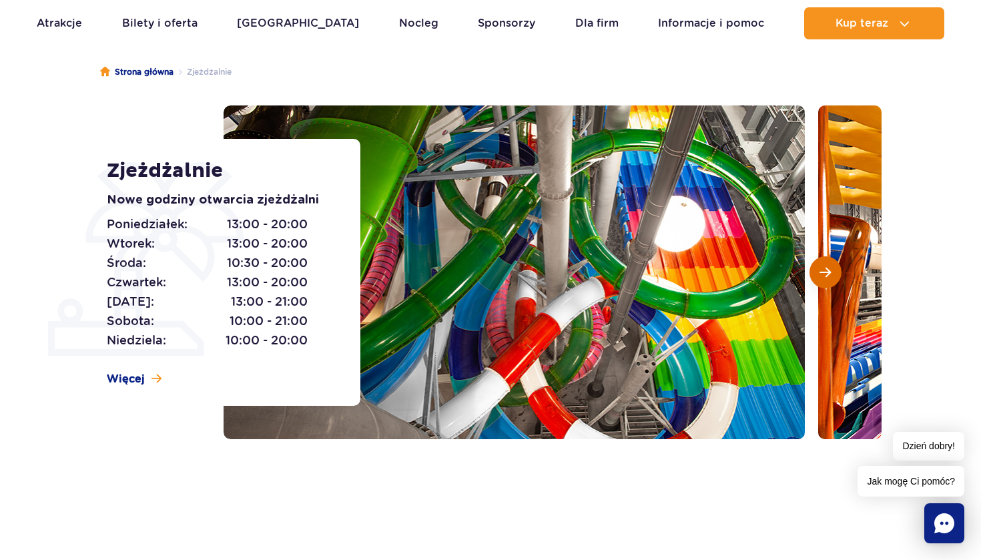
click at [831, 264] on button "Następny slajd" at bounding box center [825, 272] width 32 height 32
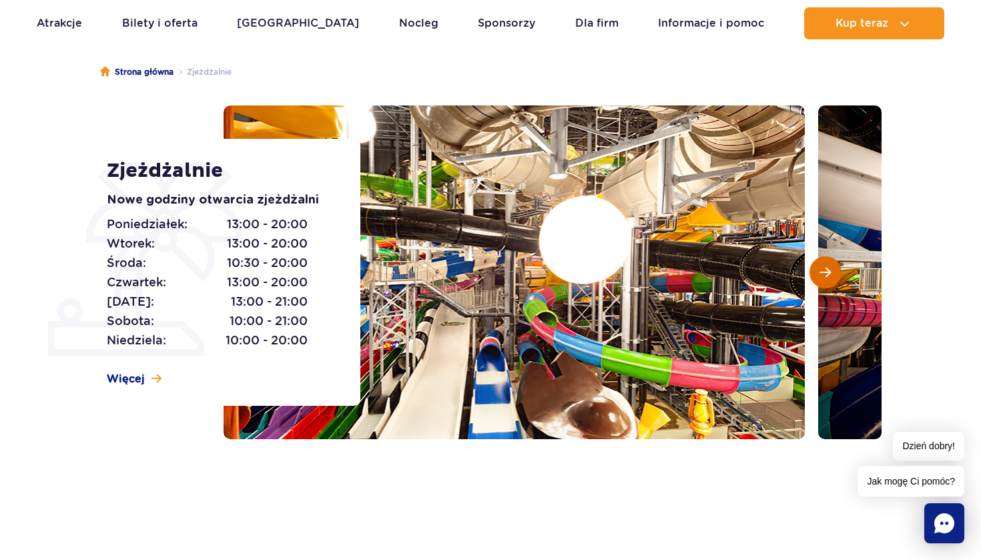
click at [831, 264] on button "Następny slajd" at bounding box center [825, 272] width 32 height 32
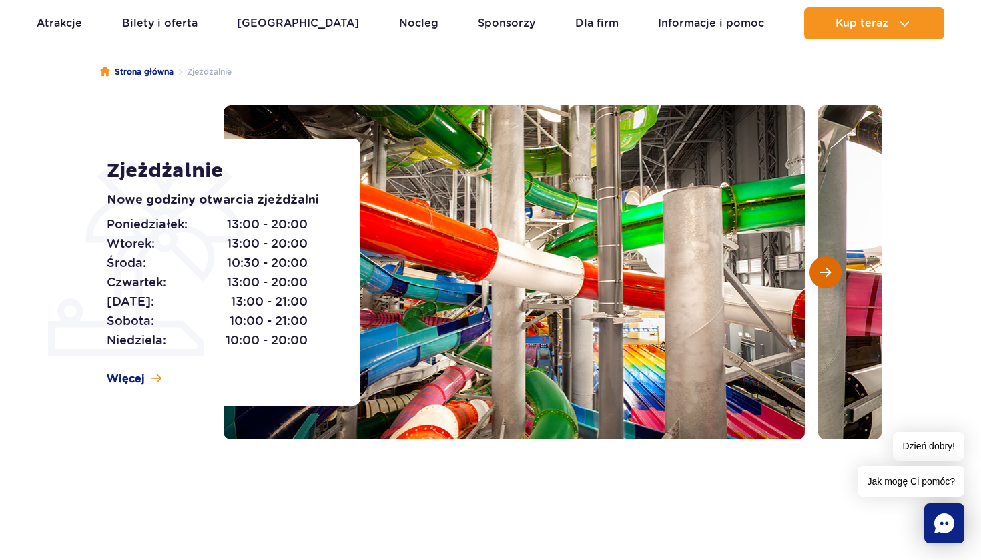
click at [831, 264] on button "Następny slajd" at bounding box center [825, 272] width 32 height 32
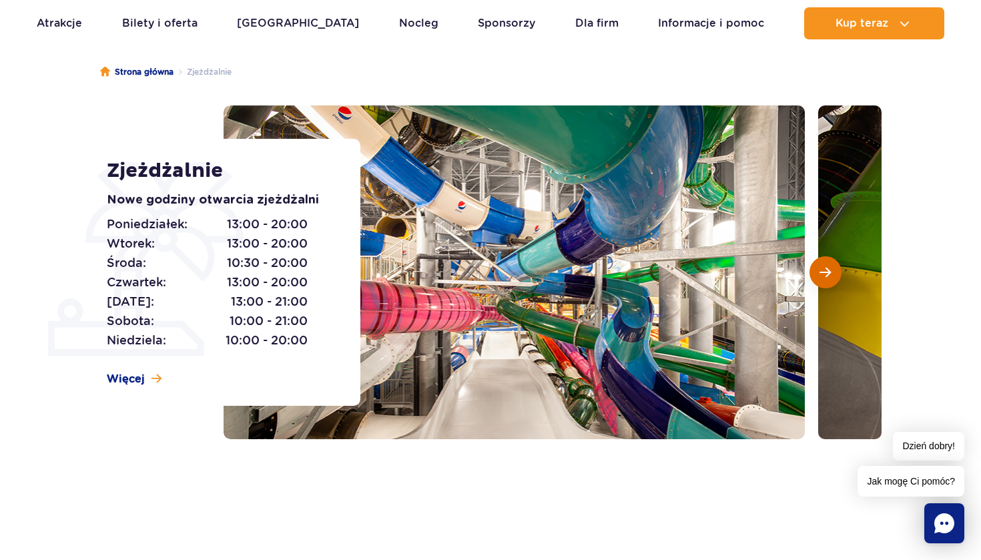
click at [831, 264] on button "Następny slajd" at bounding box center [825, 272] width 32 height 32
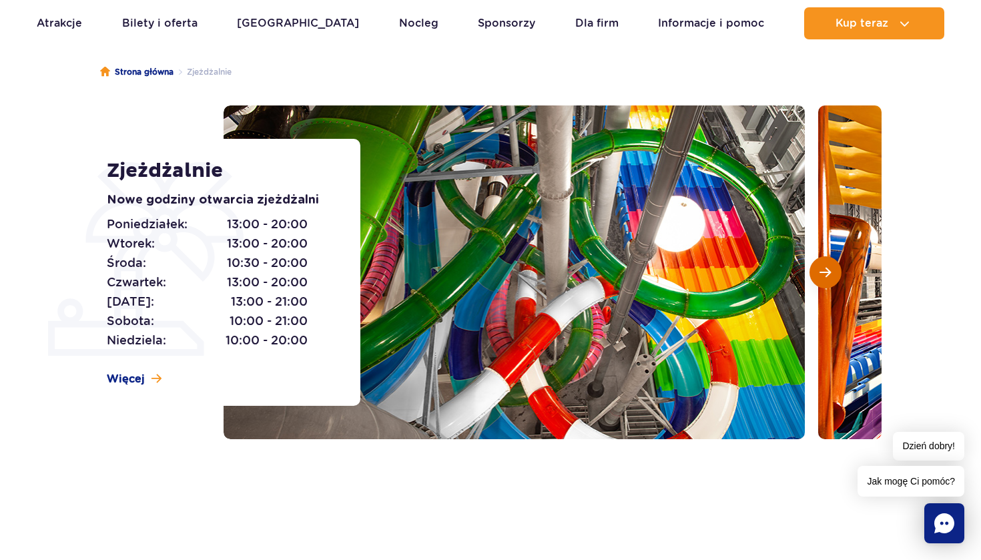
click at [831, 264] on button "Następny slajd" at bounding box center [825, 272] width 32 height 32
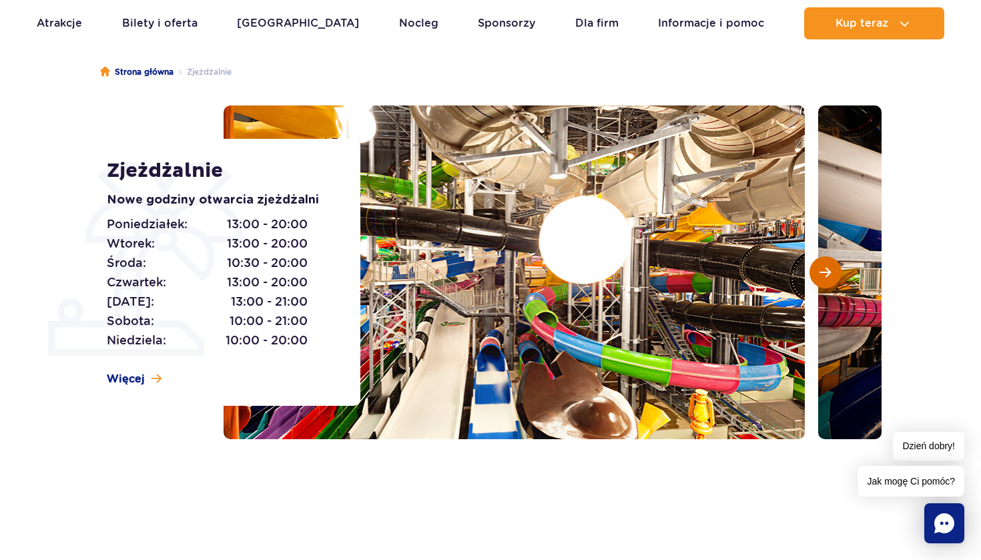
click at [831, 264] on button "Następny slajd" at bounding box center [825, 272] width 32 height 32
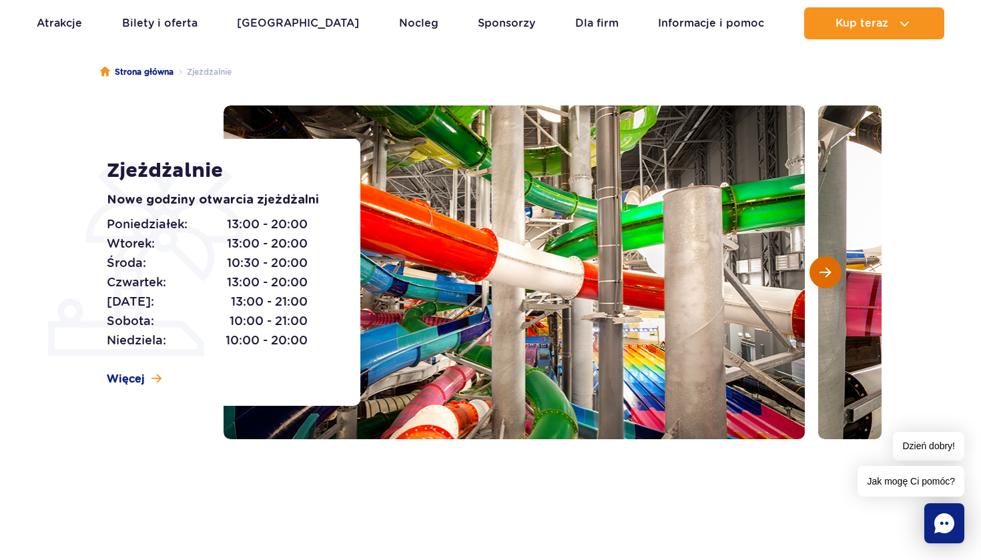
click at [831, 264] on button "Następny slajd" at bounding box center [825, 272] width 32 height 32
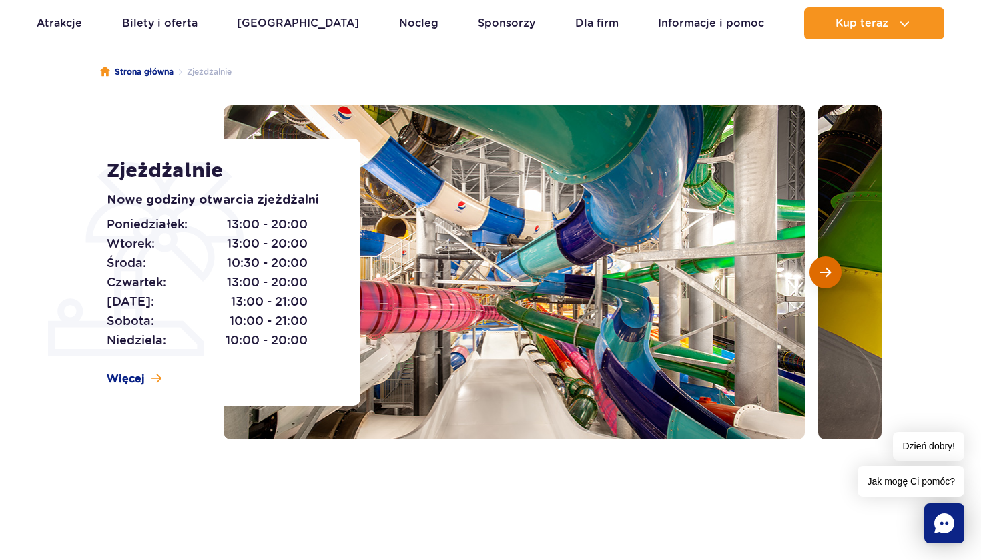
click at [831, 264] on button "Następny slajd" at bounding box center [825, 272] width 32 height 32
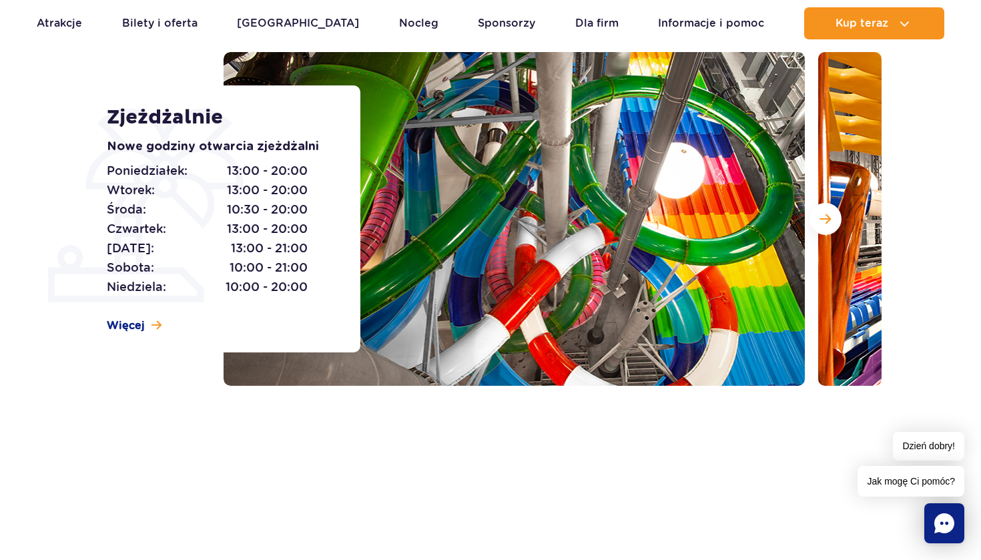
scroll to position [165, 0]
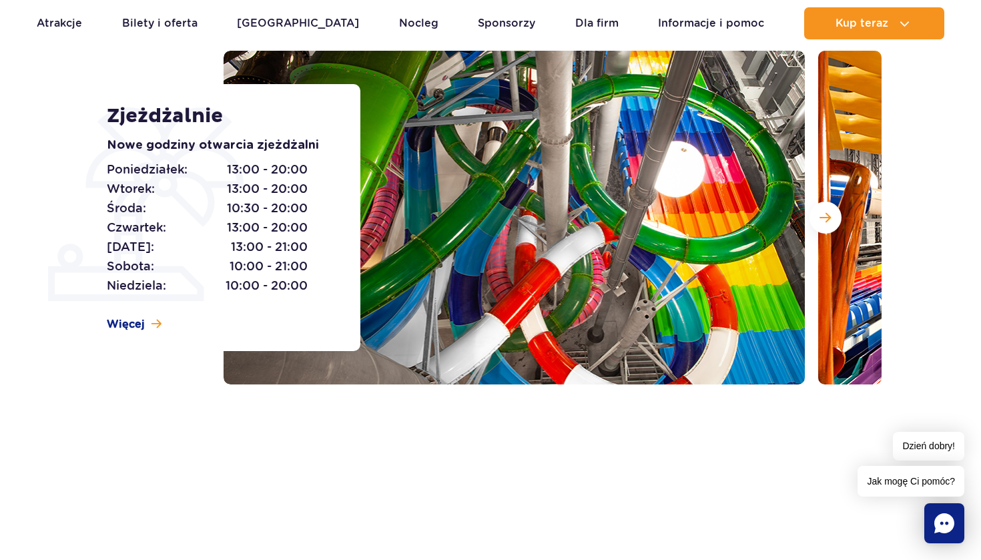
click at [183, 231] on p "[DATE]: 13:00 - 20:00" at bounding box center [208, 227] width 202 height 19
click at [240, 241] on span "13:00 - 21:00" at bounding box center [269, 247] width 77 height 19
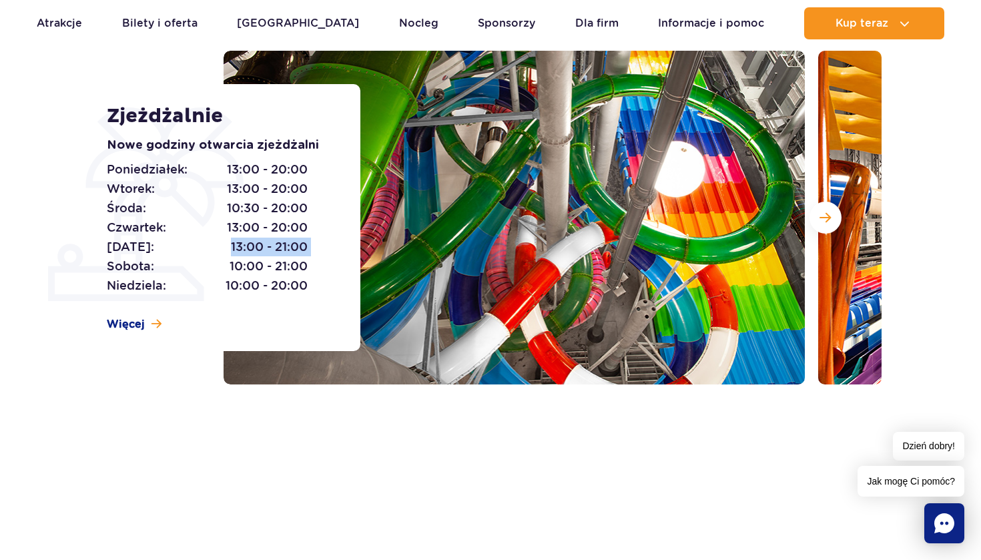
click at [240, 241] on span "13:00 - 21:00" at bounding box center [269, 247] width 77 height 19
click at [147, 228] on span "Czwartek:" at bounding box center [136, 227] width 59 height 19
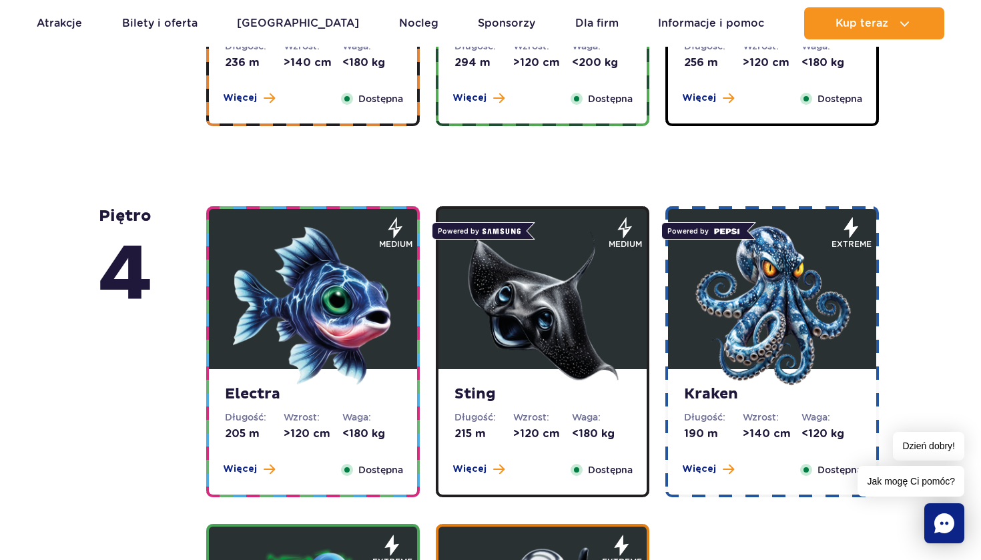
scroll to position [1154, 0]
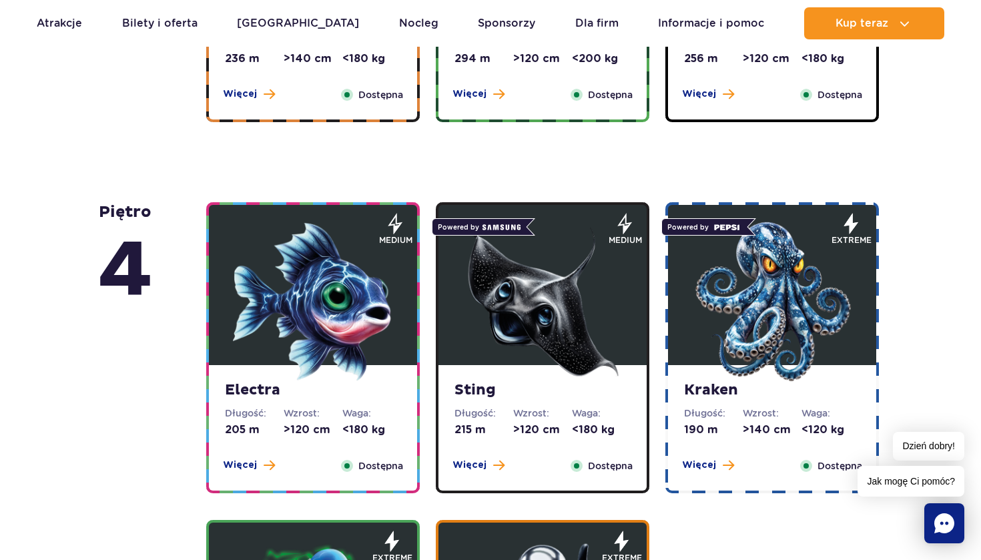
click at [532, 284] on img at bounding box center [542, 302] width 160 height 160
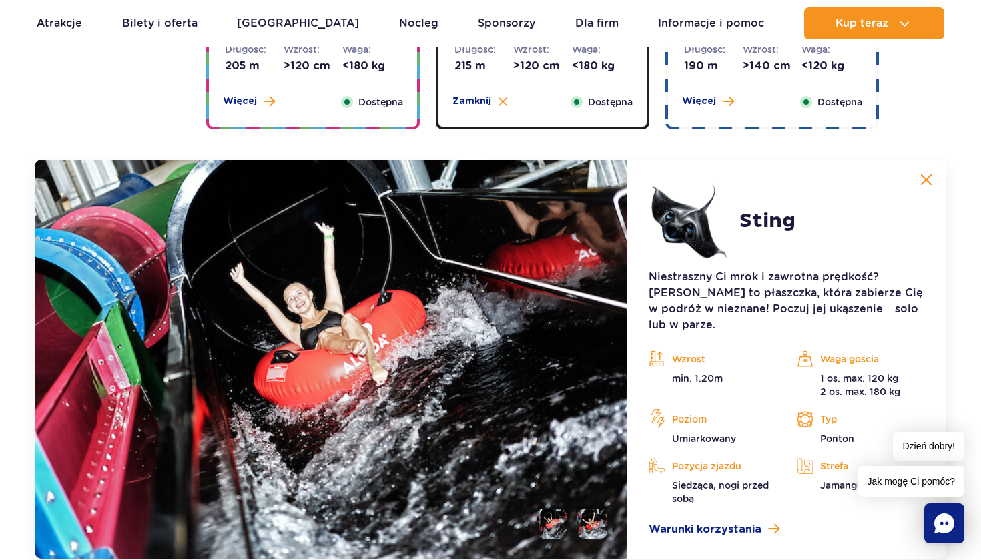
scroll to position [1491, 0]
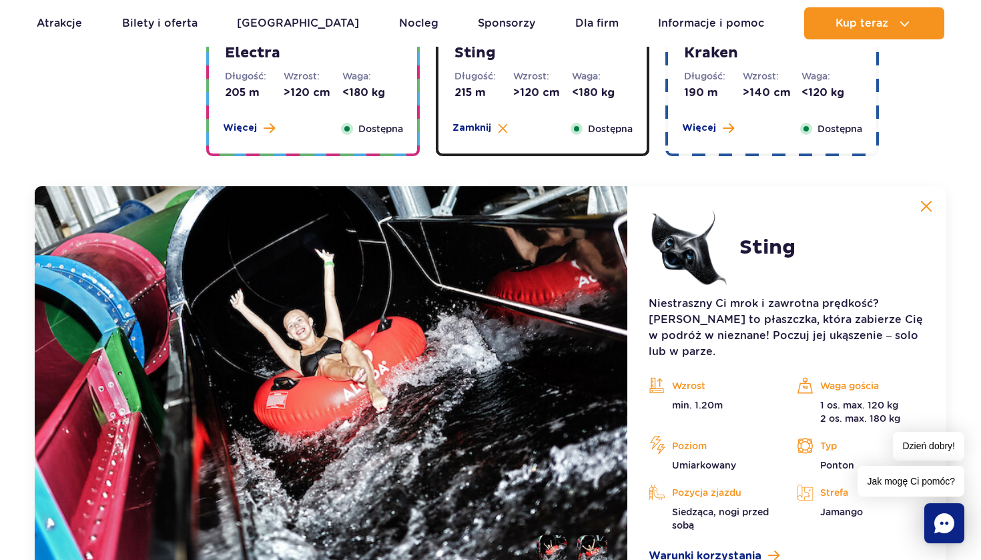
click at [920, 204] on img at bounding box center [926, 206] width 12 height 12
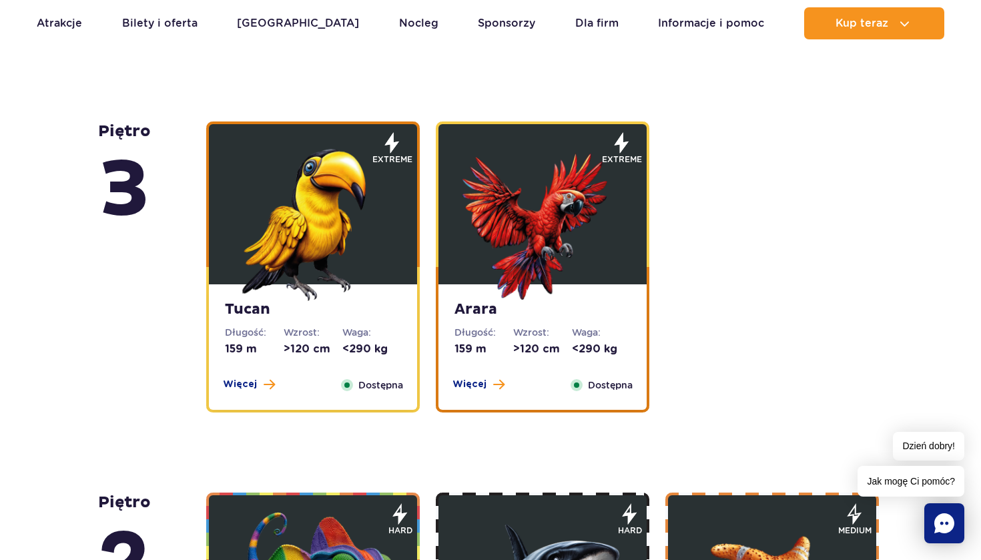
scroll to position [1923, 0]
click at [342, 248] on img at bounding box center [313, 221] width 160 height 160
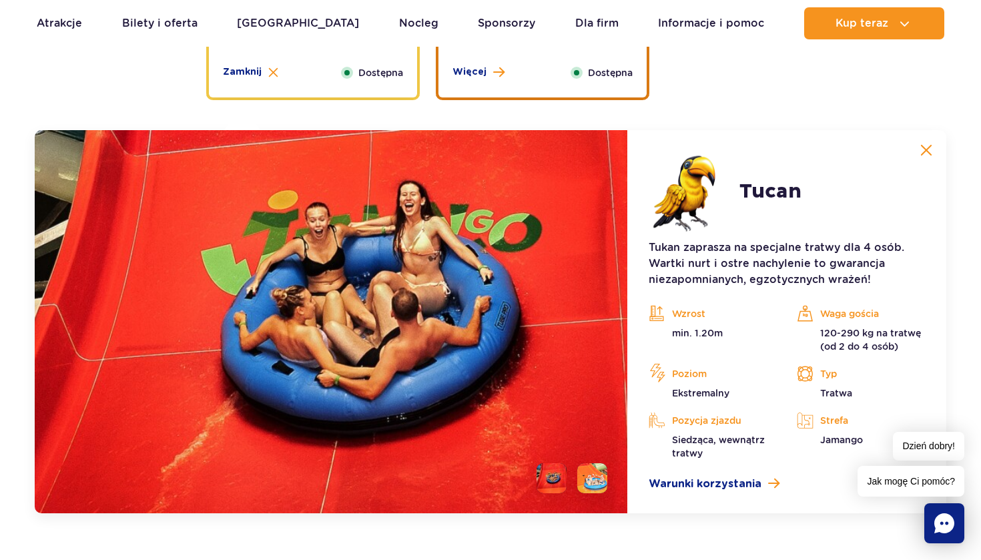
scroll to position [2285, 0]
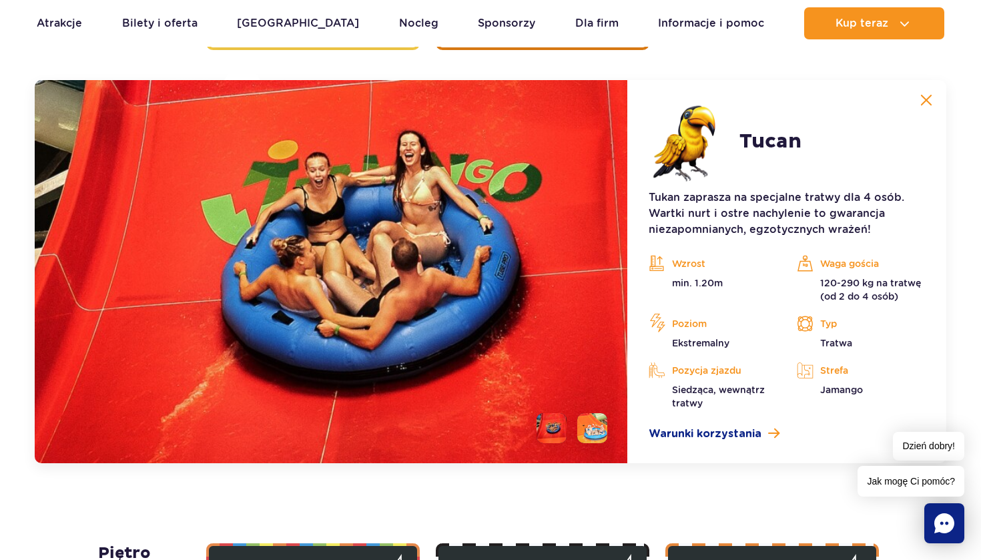
click at [917, 94] on button at bounding box center [926, 100] width 27 height 27
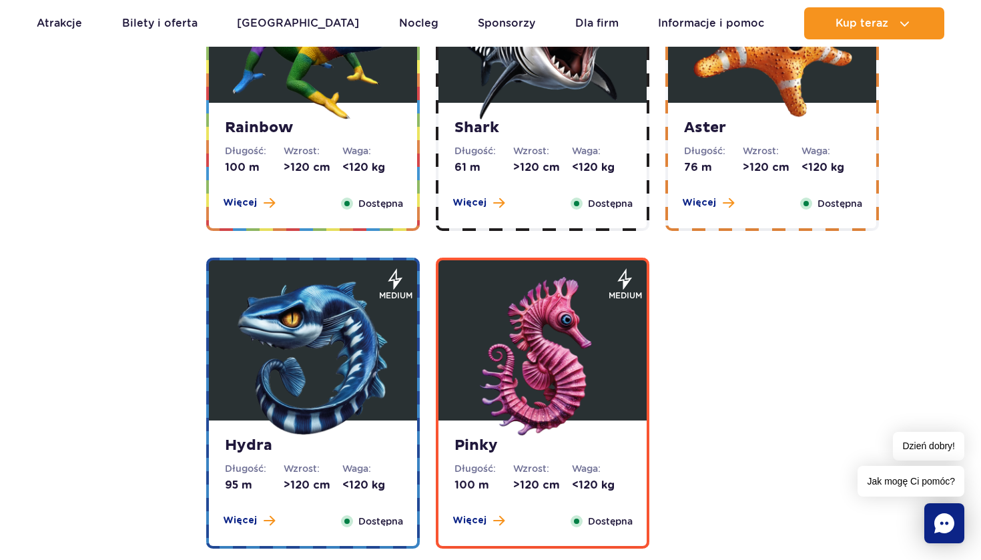
scroll to position [2477, 0]
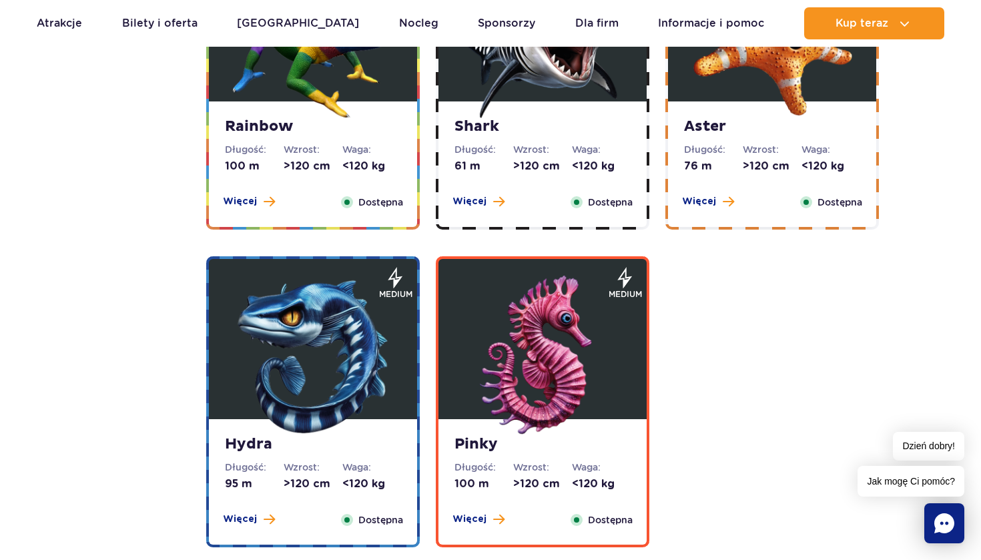
click at [494, 131] on strong "Shark" at bounding box center [542, 126] width 176 height 19
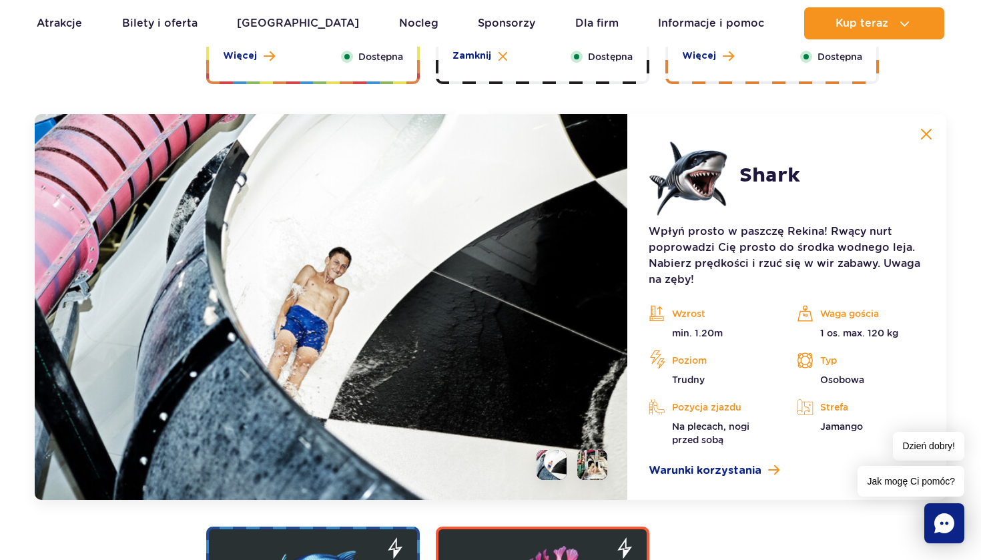
scroll to position [2656, 0]
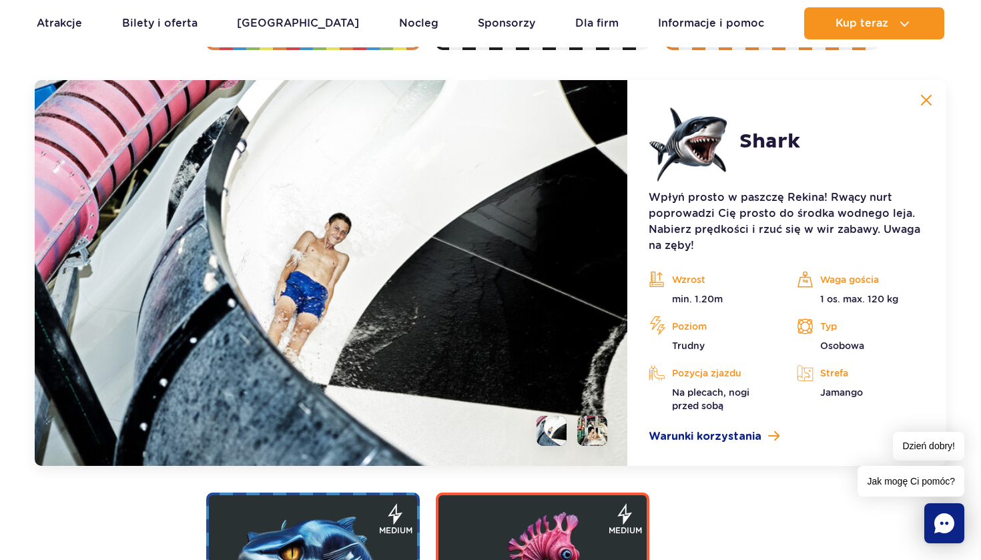
click at [927, 98] on img at bounding box center [926, 100] width 12 height 12
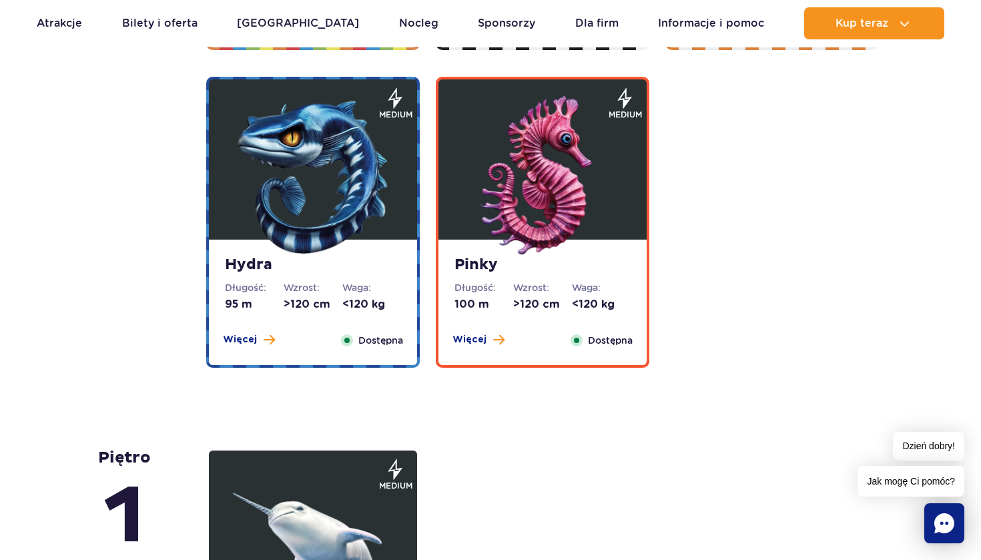
click at [528, 251] on img at bounding box center [542, 176] width 160 height 160
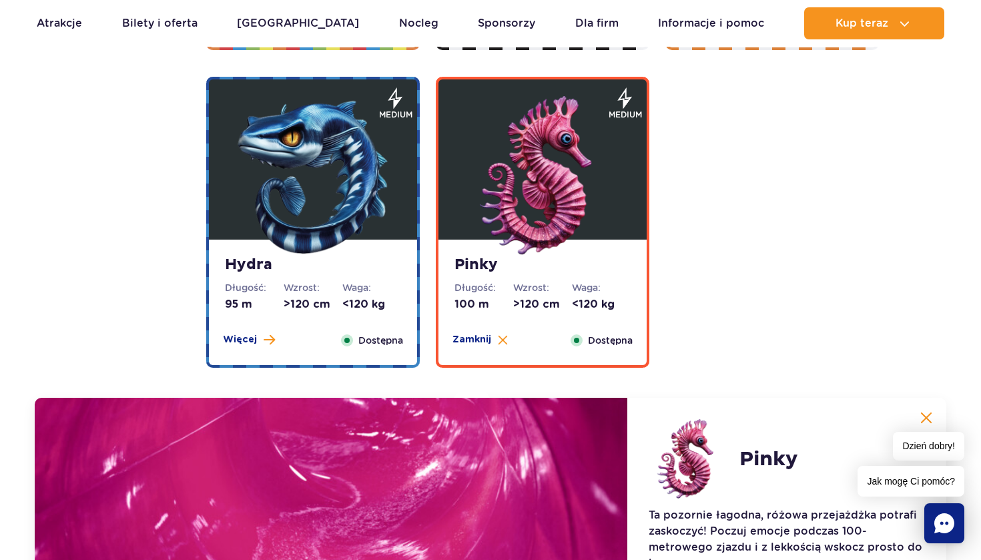
scroll to position [2974, 0]
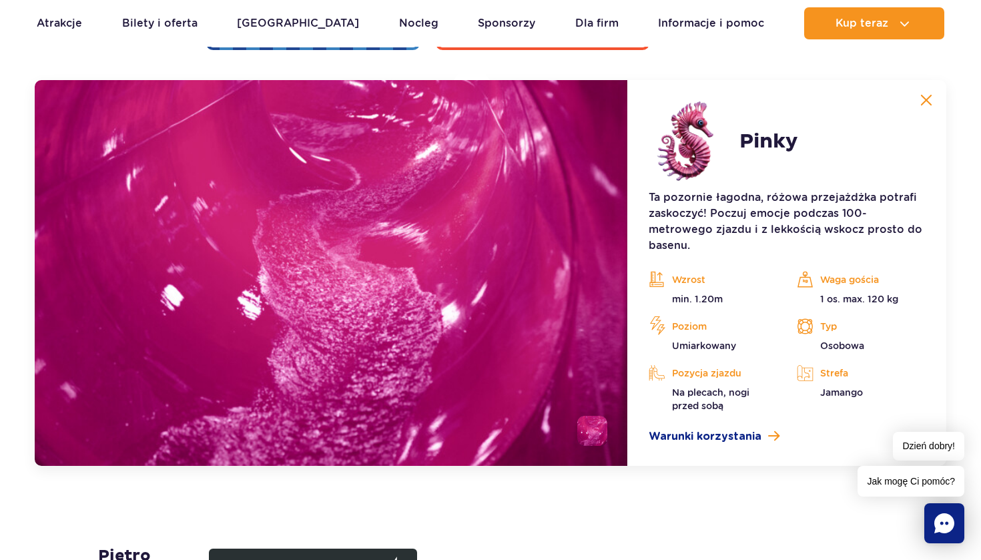
click at [925, 99] on img at bounding box center [926, 100] width 12 height 12
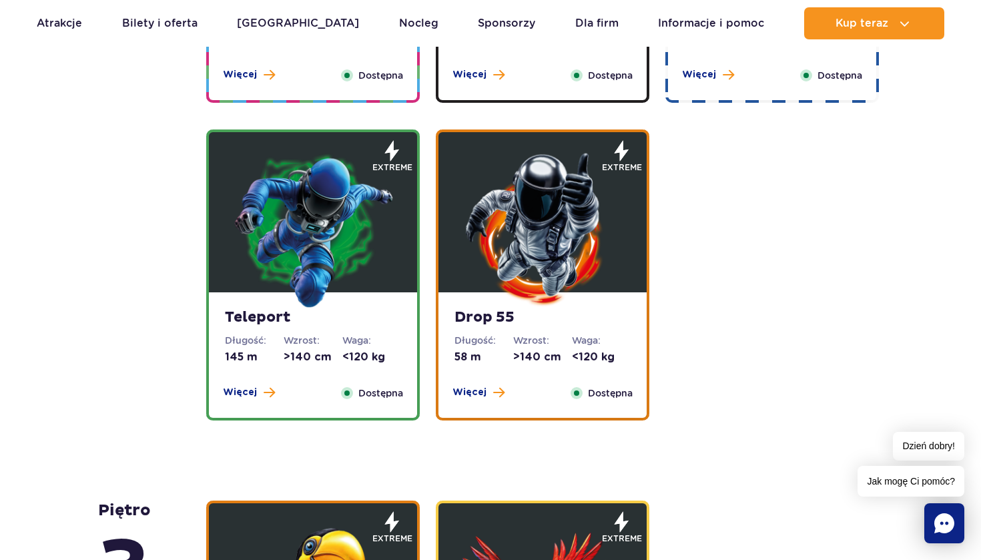
scroll to position [1523, 0]
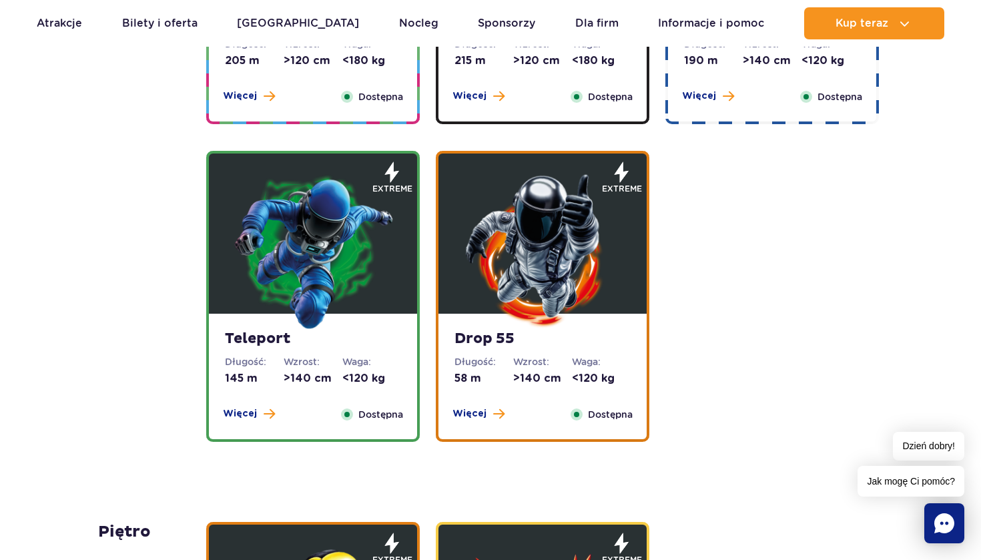
click at [528, 214] on img at bounding box center [542, 250] width 160 height 160
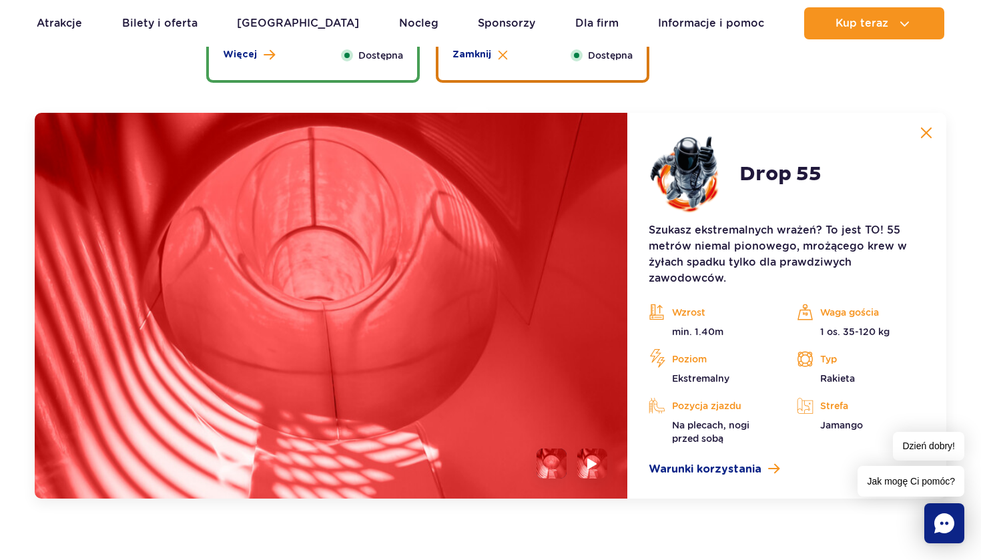
scroll to position [1914, 0]
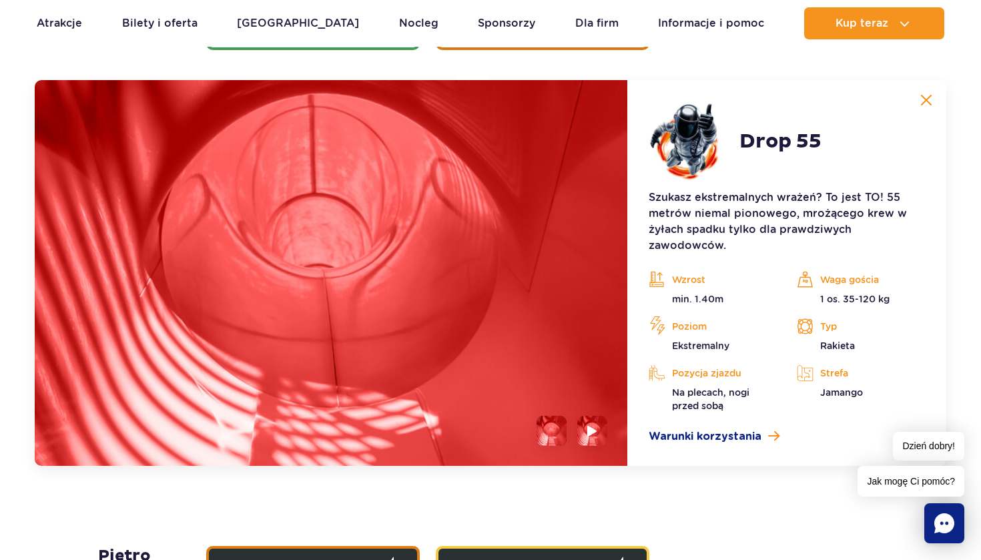
click at [932, 99] on button at bounding box center [926, 100] width 27 height 27
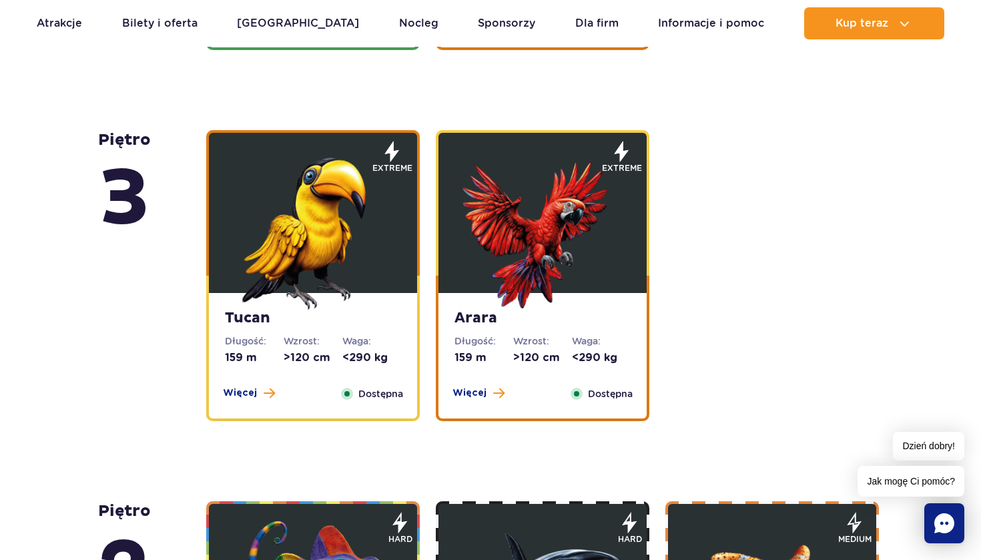
click at [81, 280] on div "piętro 5 Zig Zag Długość: 236 m Wzrost: >140 cm Waga: <180 kg Więcej Zamknij Do…" at bounding box center [490, 434] width 981 height 2835
click at [251, 275] on img at bounding box center [313, 229] width 160 height 160
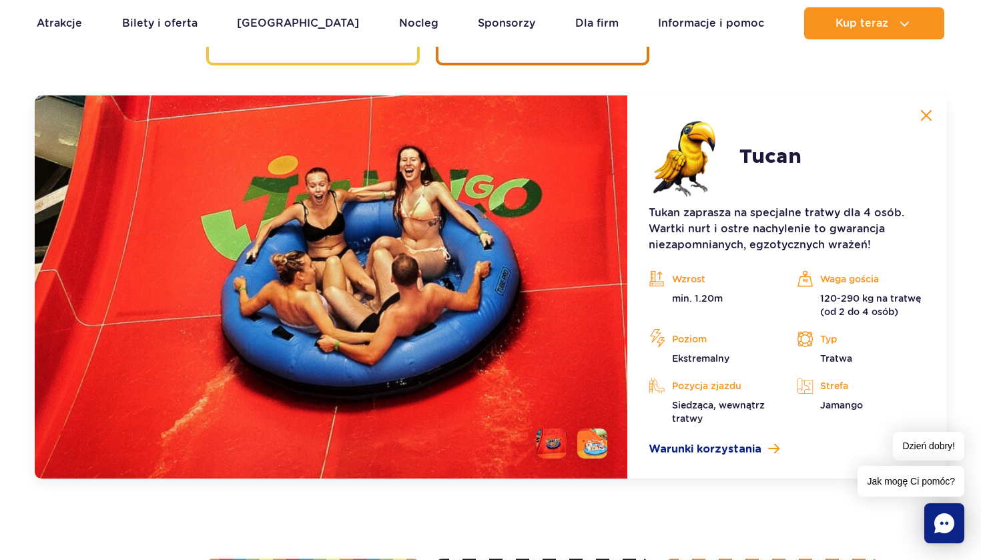
scroll to position [2285, 0]
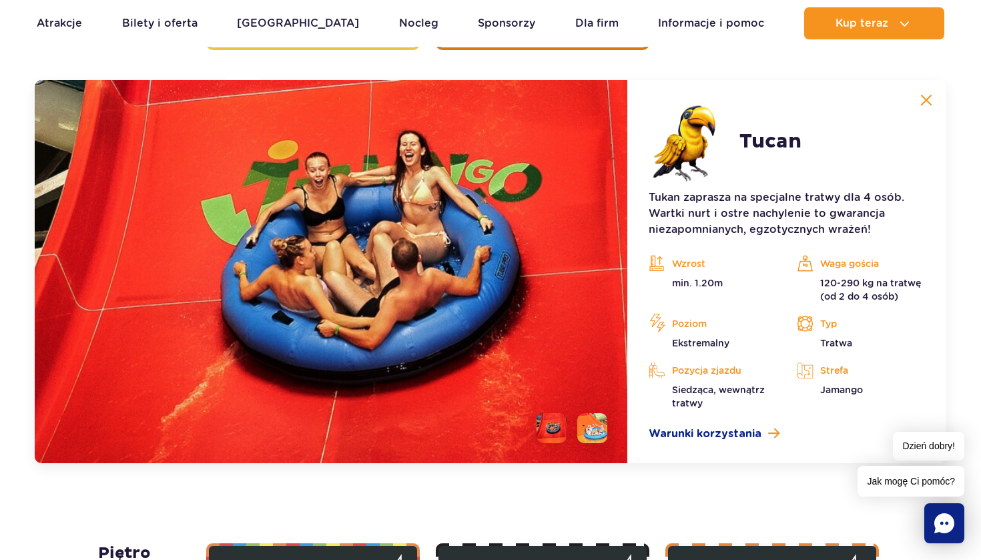
click at [928, 101] on img at bounding box center [926, 100] width 12 height 12
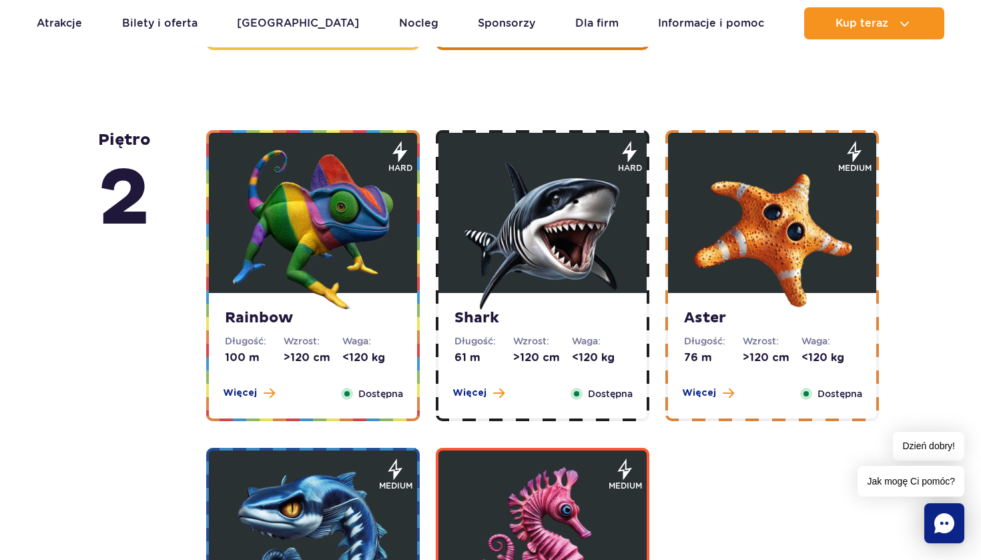
click at [317, 474] on img at bounding box center [313, 547] width 160 height 160
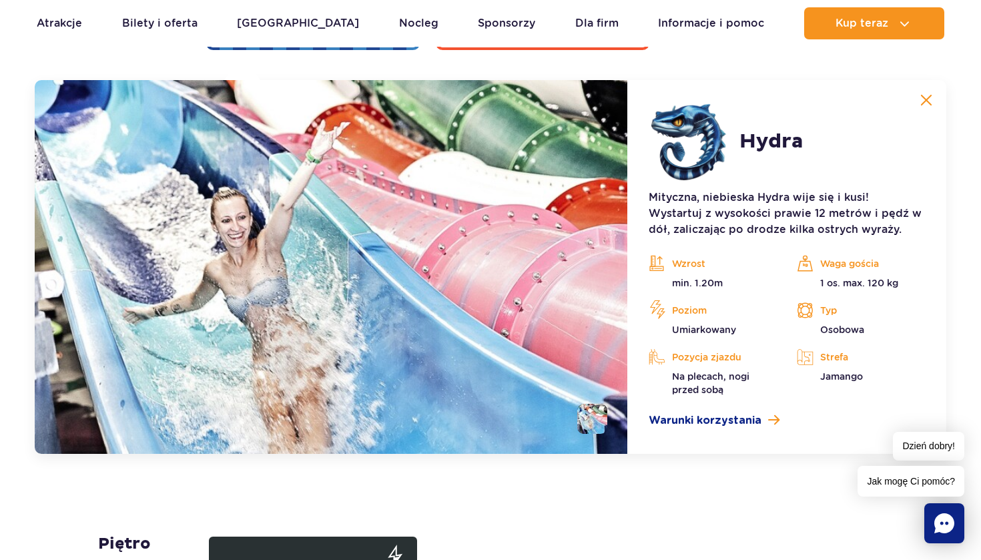
click at [919, 109] on button at bounding box center [926, 100] width 27 height 27
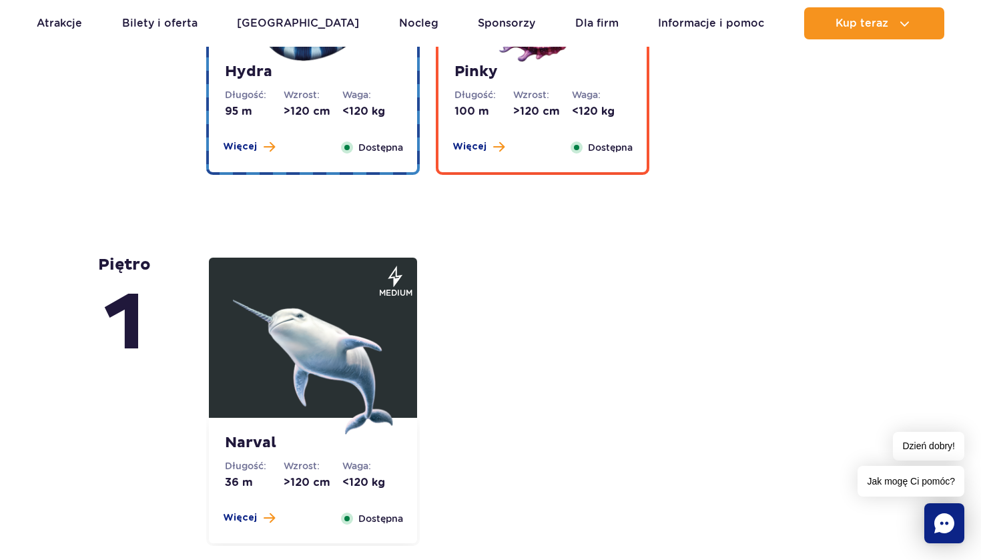
scroll to position [2821, 0]
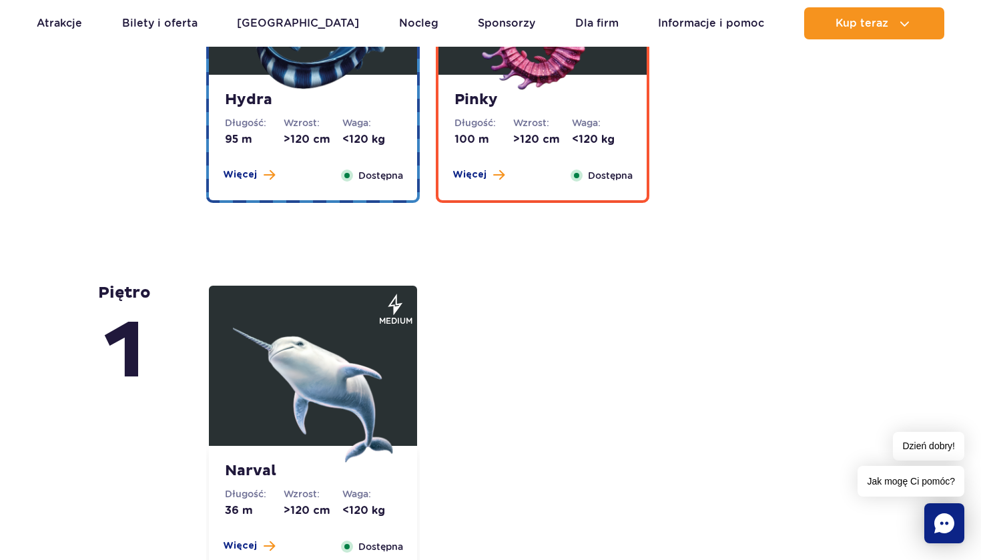
click at [243, 416] on img at bounding box center [313, 382] width 160 height 160
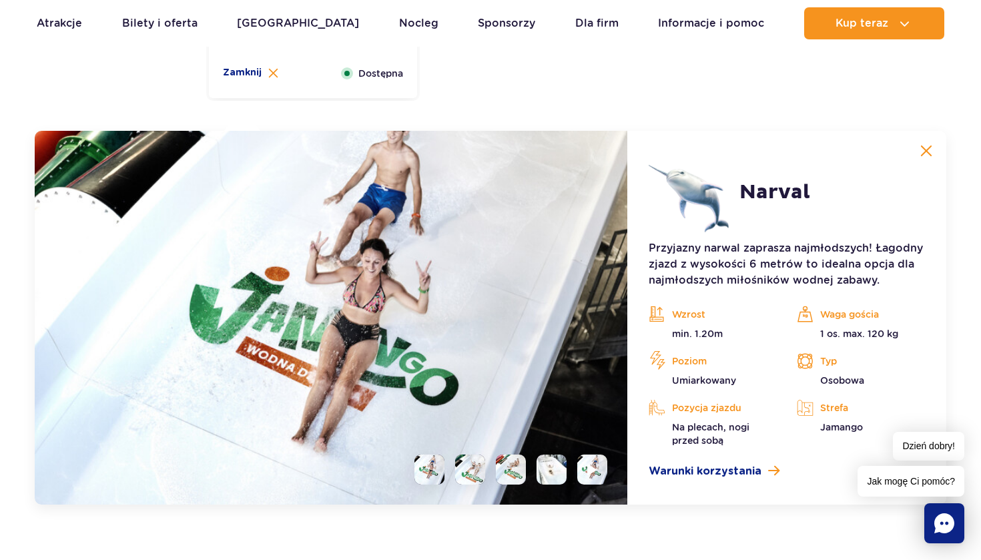
scroll to position [3345, 0]
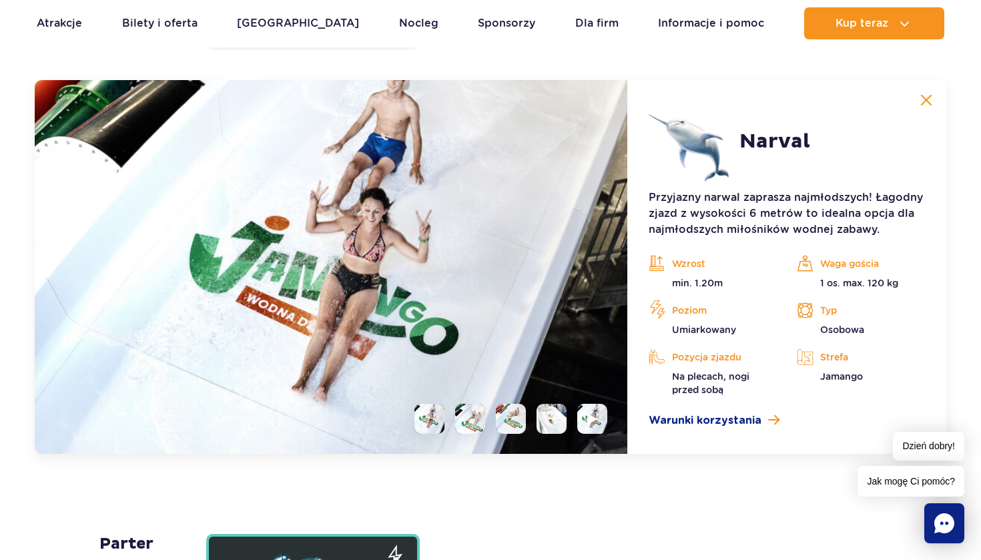
click at [921, 109] on button at bounding box center [926, 100] width 27 height 27
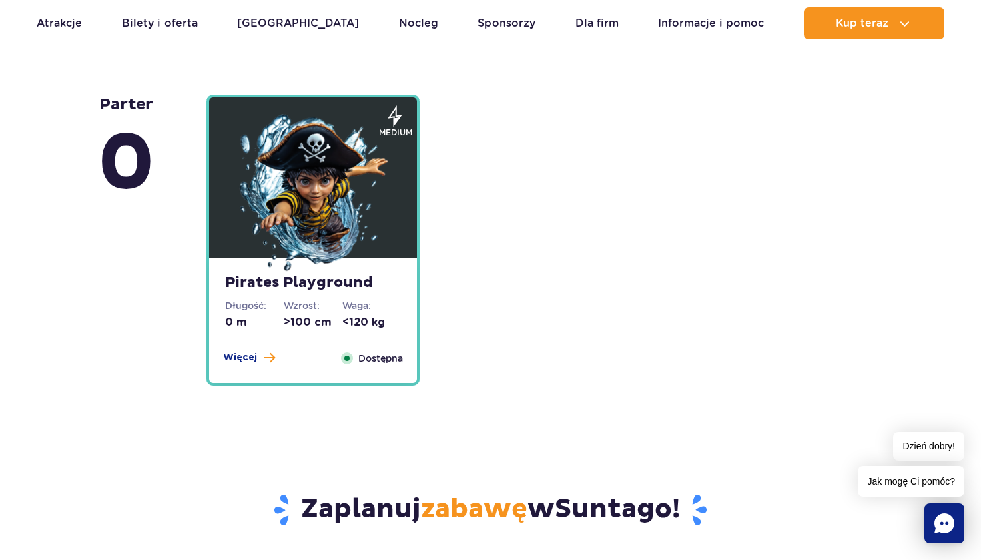
click at [357, 246] on img at bounding box center [313, 194] width 160 height 160
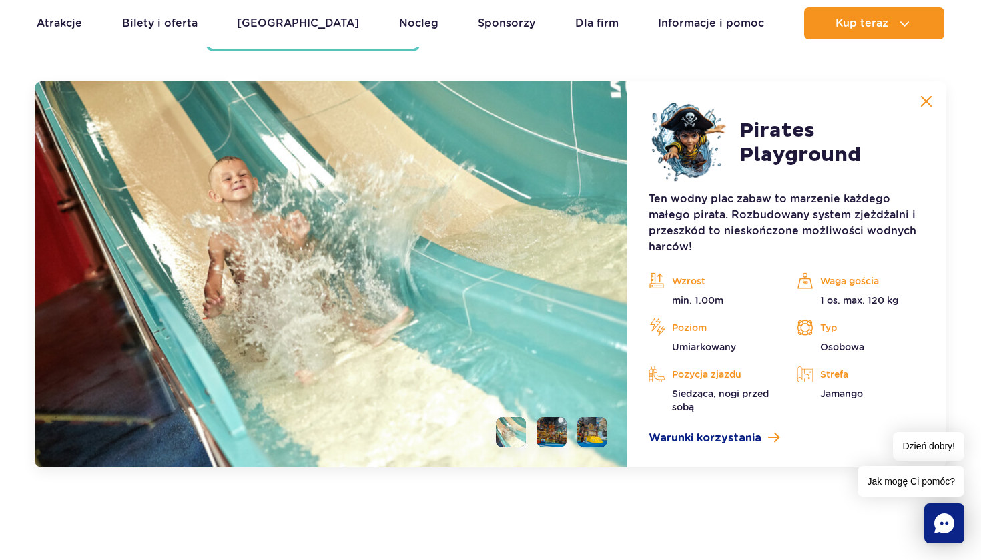
scroll to position [3716, 0]
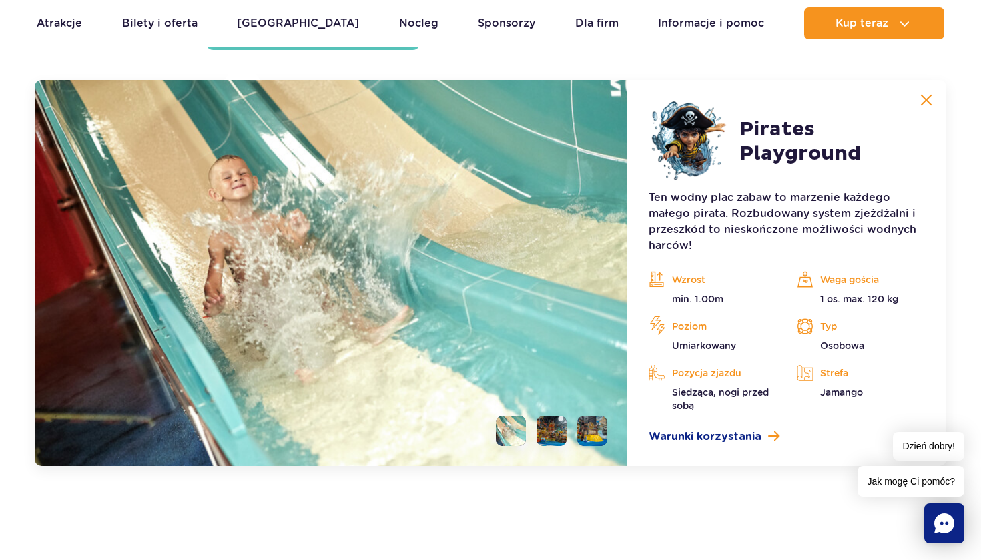
click at [927, 108] on button at bounding box center [926, 100] width 27 height 27
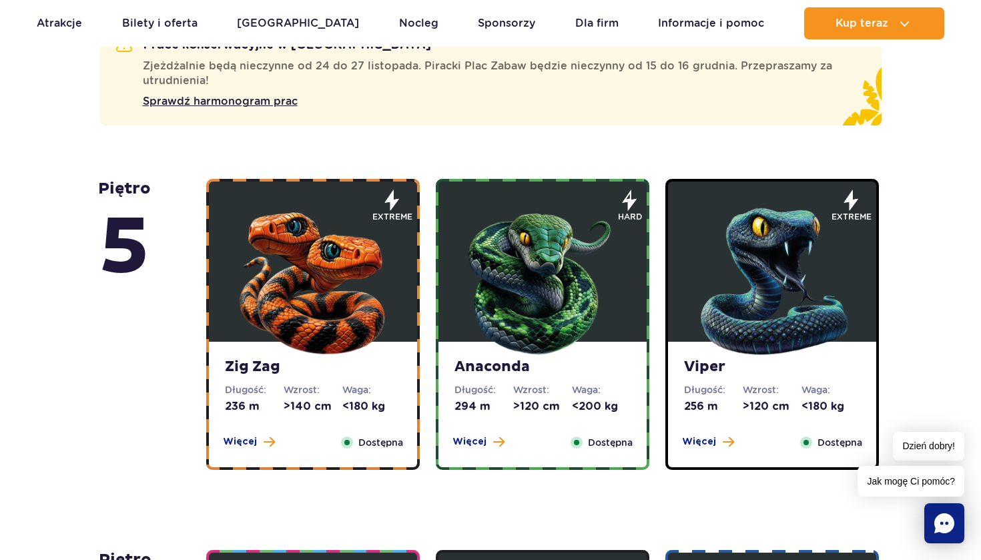
scroll to position [813, 0]
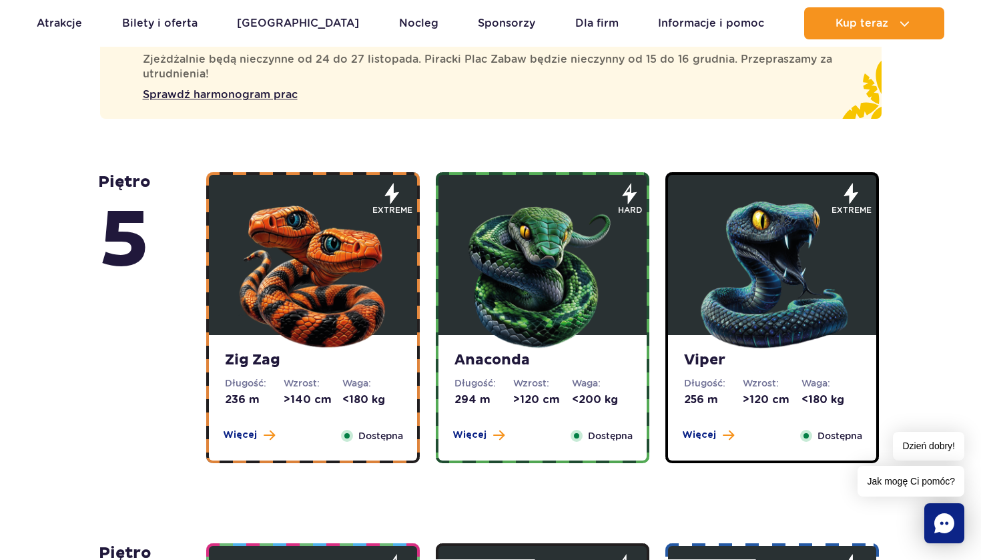
click at [301, 326] on img at bounding box center [313, 272] width 160 height 160
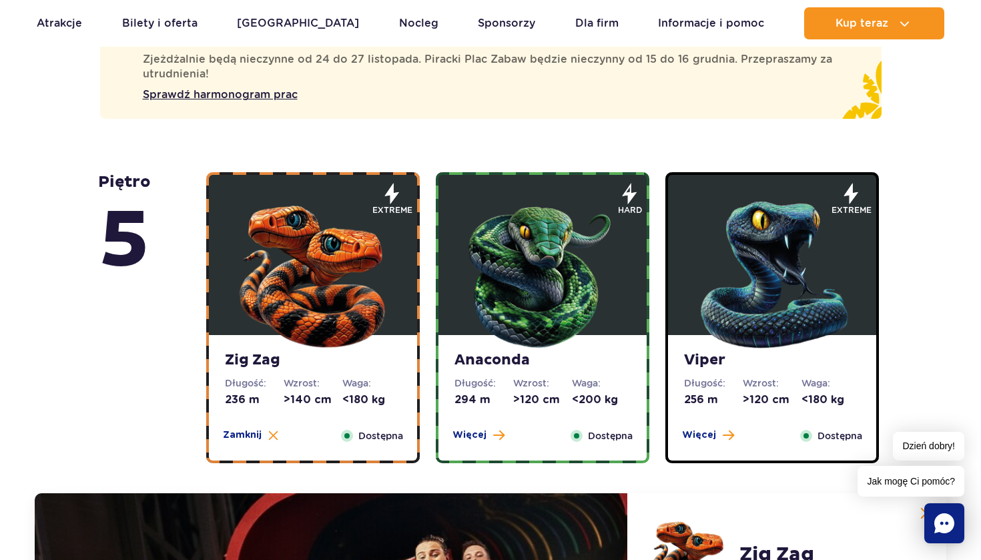
scroll to position [1226, 0]
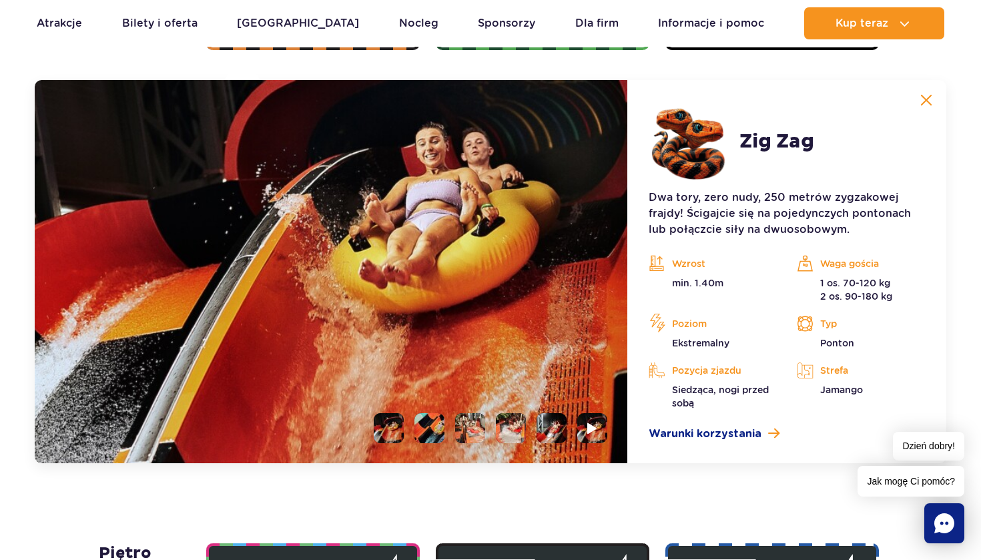
click at [927, 103] on img at bounding box center [926, 100] width 12 height 12
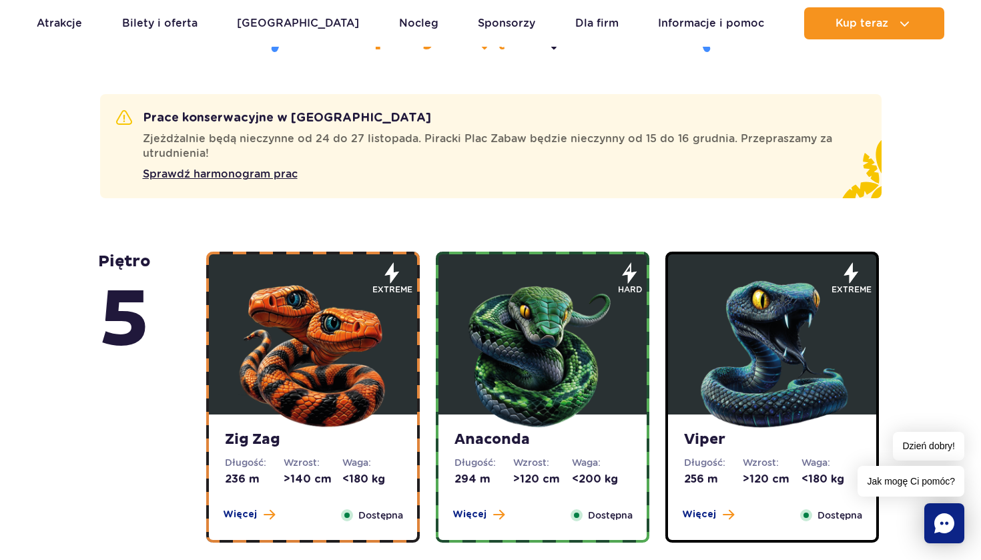
click at [494, 280] on img at bounding box center [542, 351] width 160 height 160
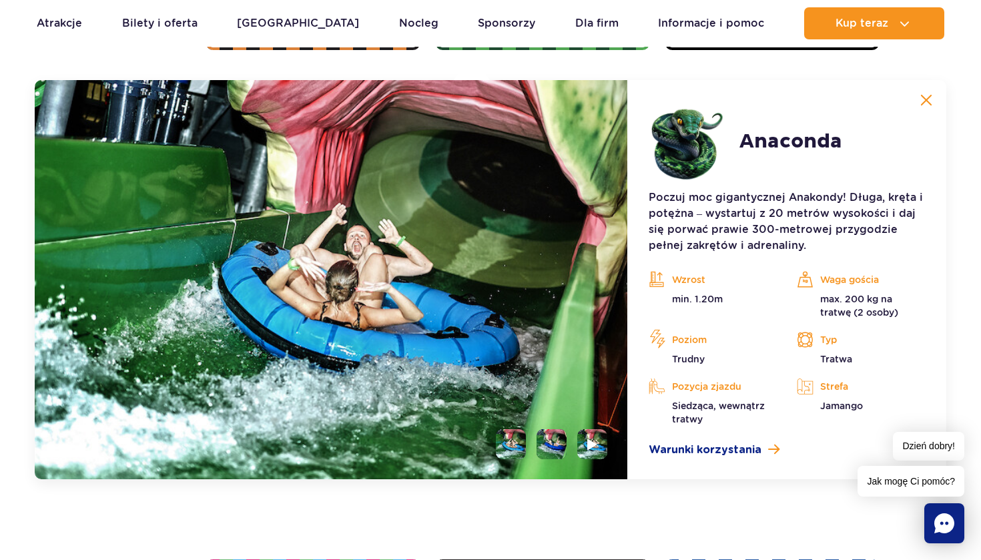
click at [930, 102] on img at bounding box center [926, 100] width 12 height 12
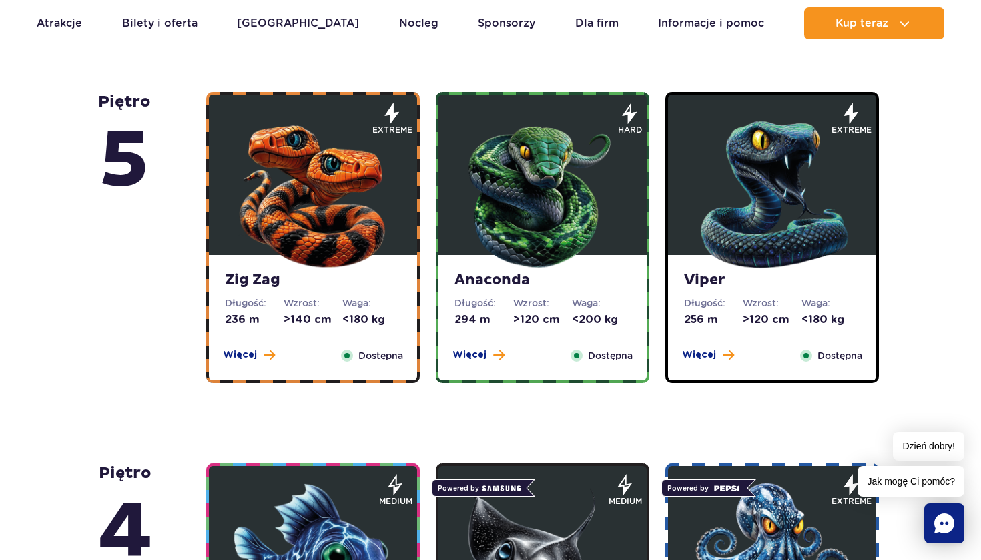
click at [743, 238] on img at bounding box center [772, 191] width 160 height 160
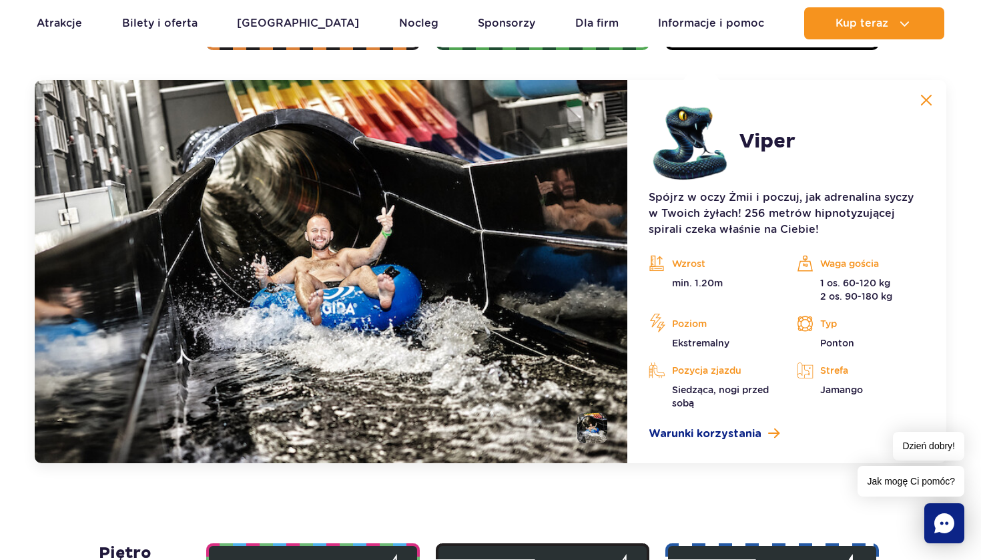
click at [925, 103] on img at bounding box center [926, 100] width 12 height 12
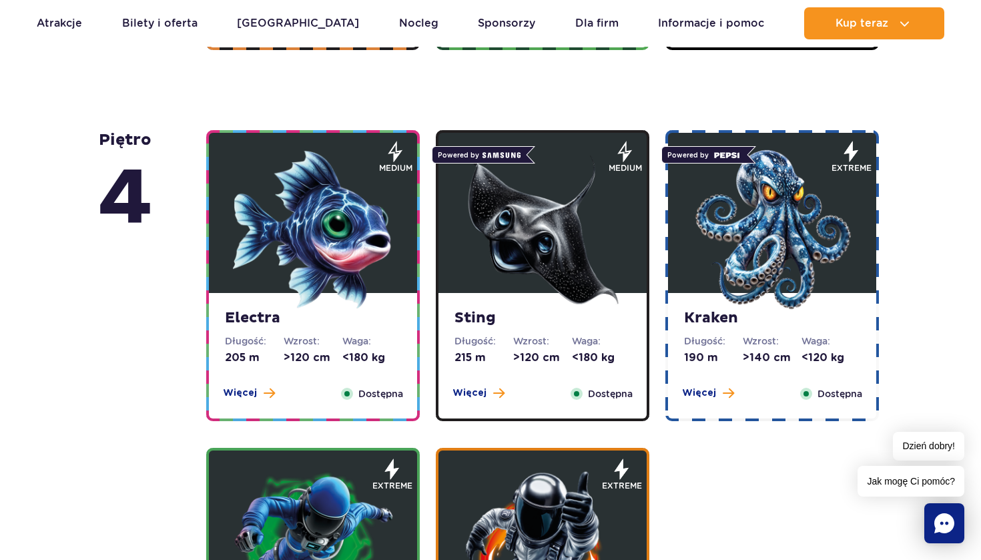
click at [354, 362] on dd "<180 kg" at bounding box center [371, 357] width 59 height 15
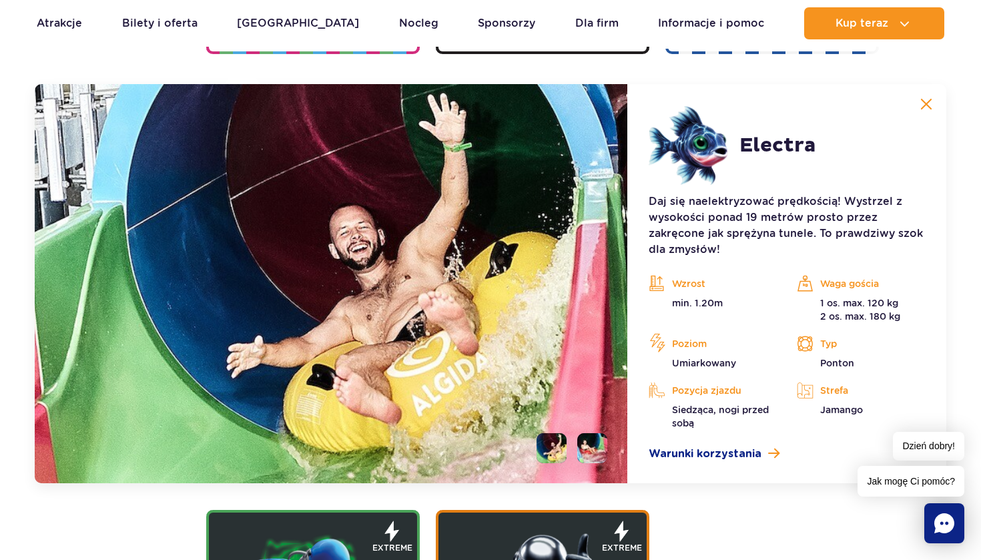
scroll to position [1597, 0]
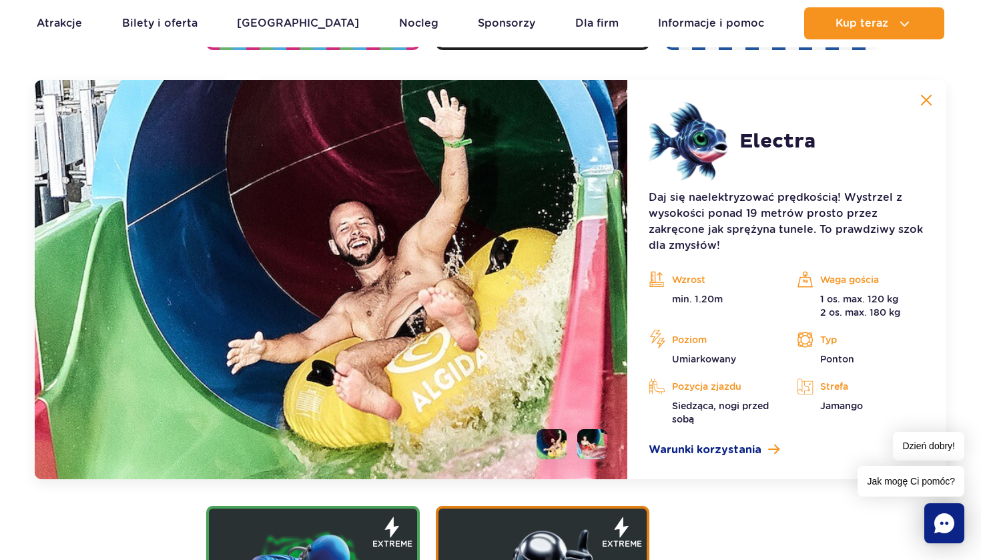
click at [929, 105] on img at bounding box center [926, 100] width 12 height 12
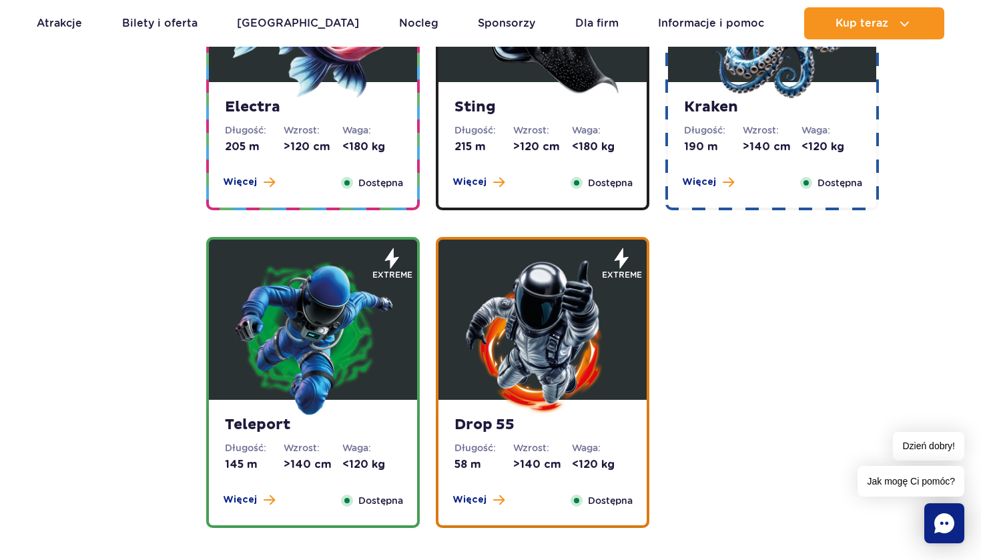
scroll to position [1432, 0]
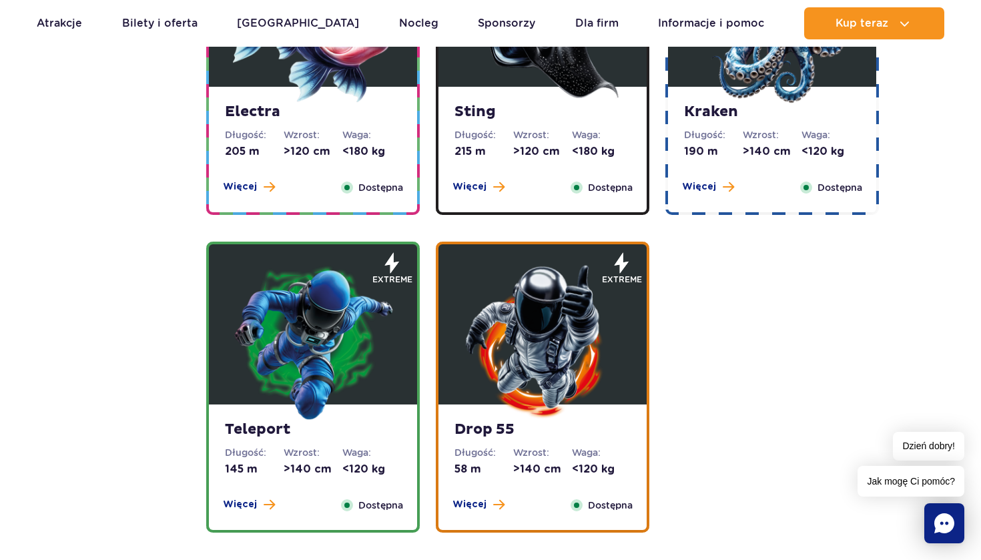
click at [526, 158] on dd ">120 cm" at bounding box center [542, 151] width 59 height 15
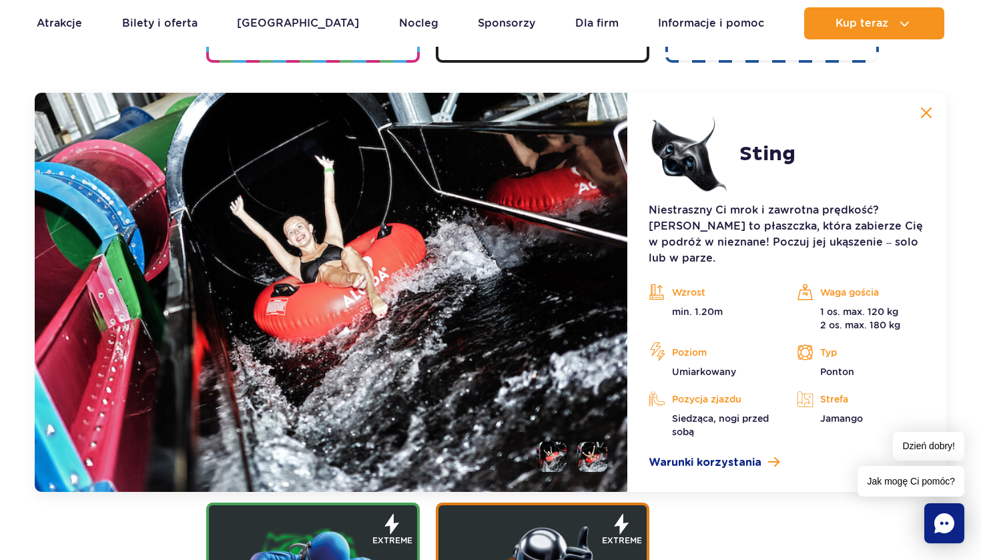
scroll to position [1597, 0]
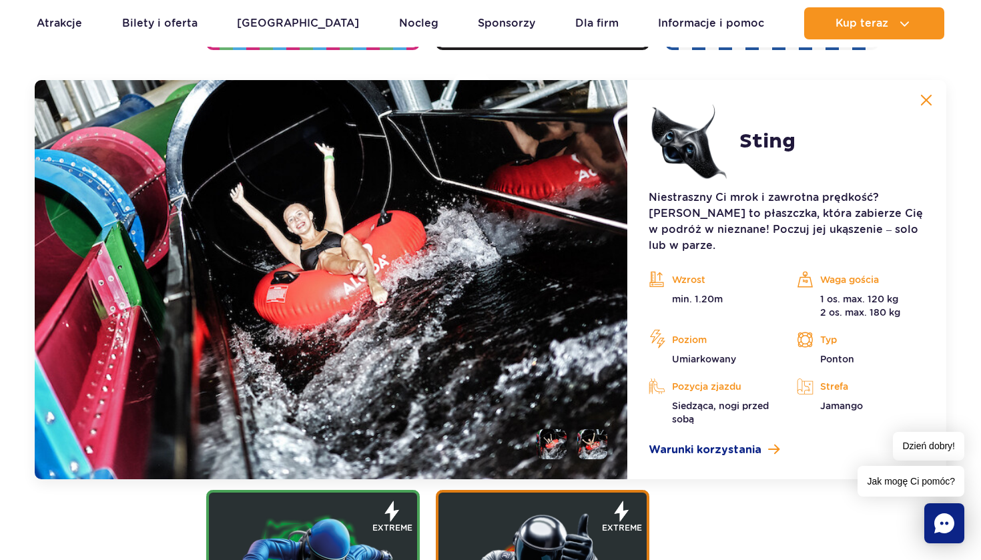
click at [926, 100] on img at bounding box center [926, 100] width 12 height 12
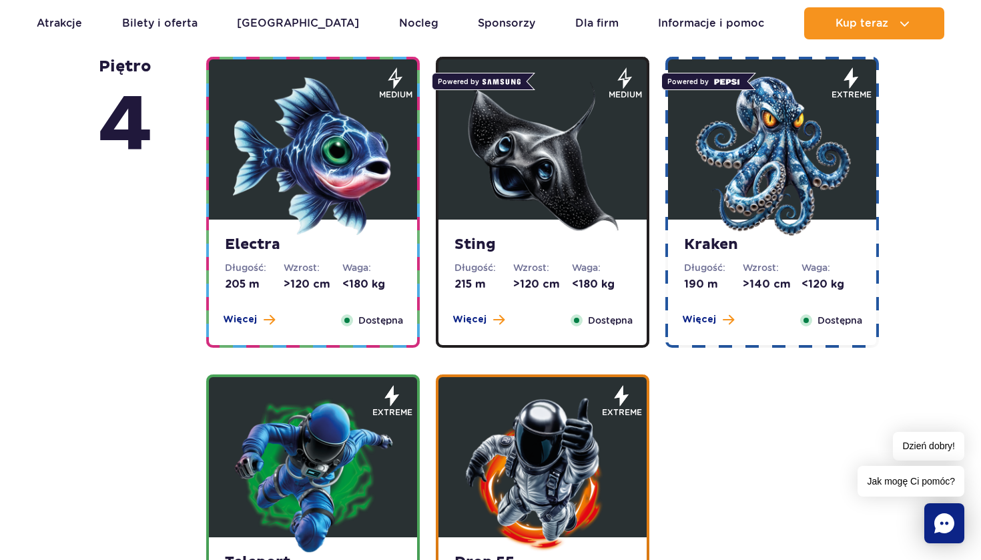
click at [781, 169] on img at bounding box center [772, 156] width 160 height 160
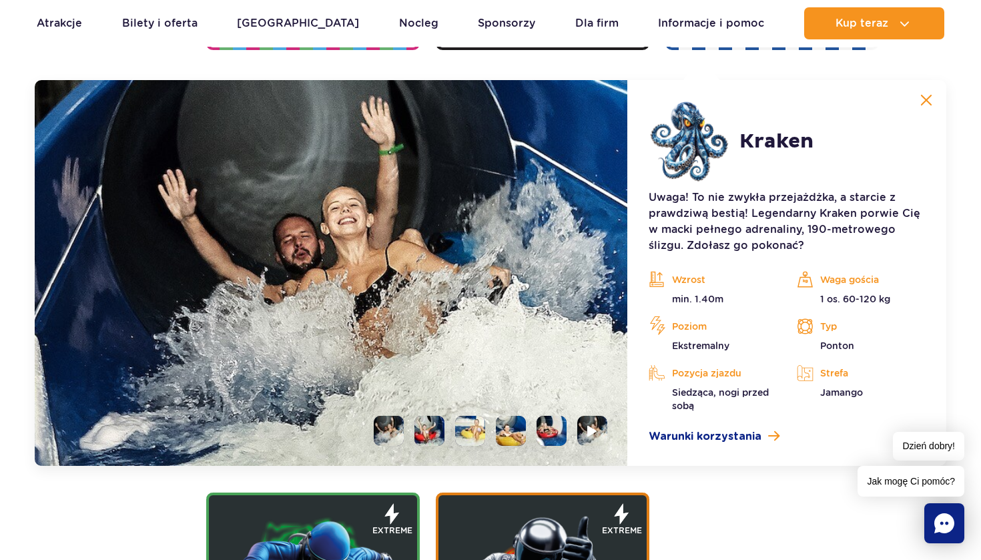
click at [924, 107] on button at bounding box center [926, 100] width 27 height 27
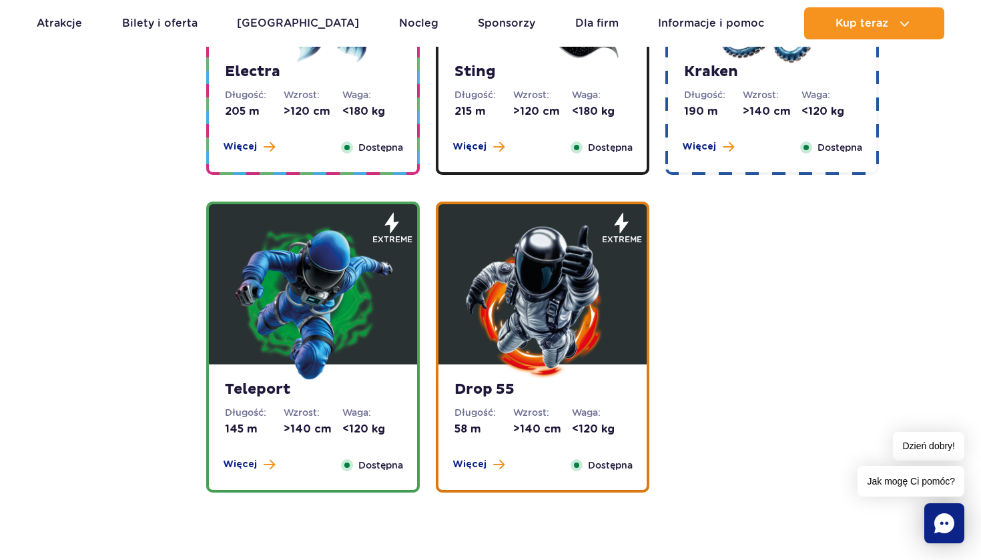
click at [339, 283] on img at bounding box center [313, 301] width 160 height 160
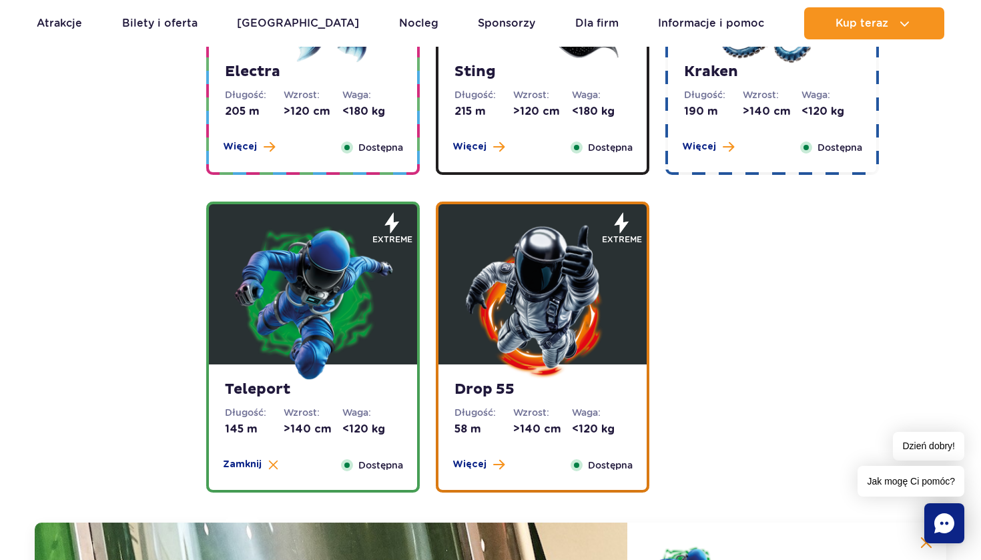
scroll to position [1914, 0]
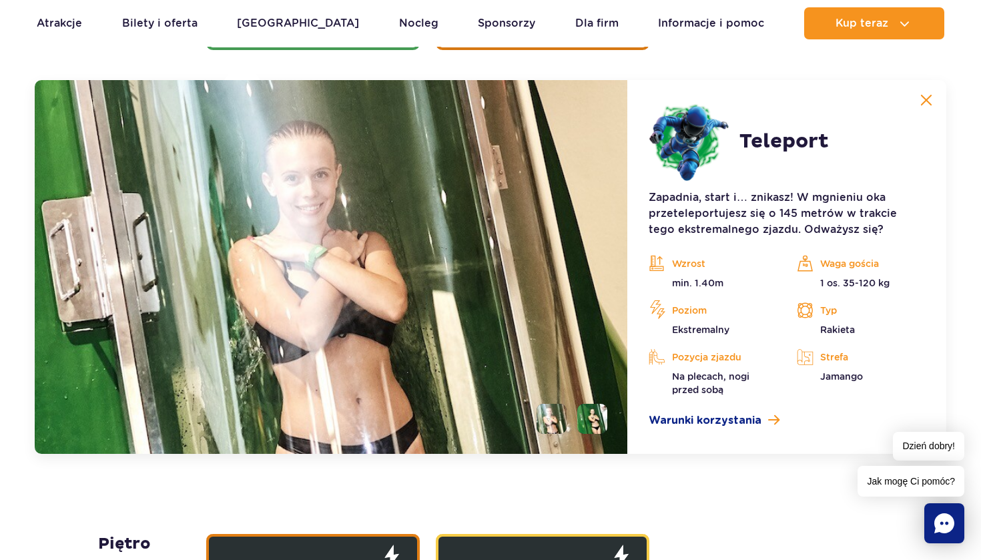
click at [931, 93] on button at bounding box center [926, 100] width 27 height 27
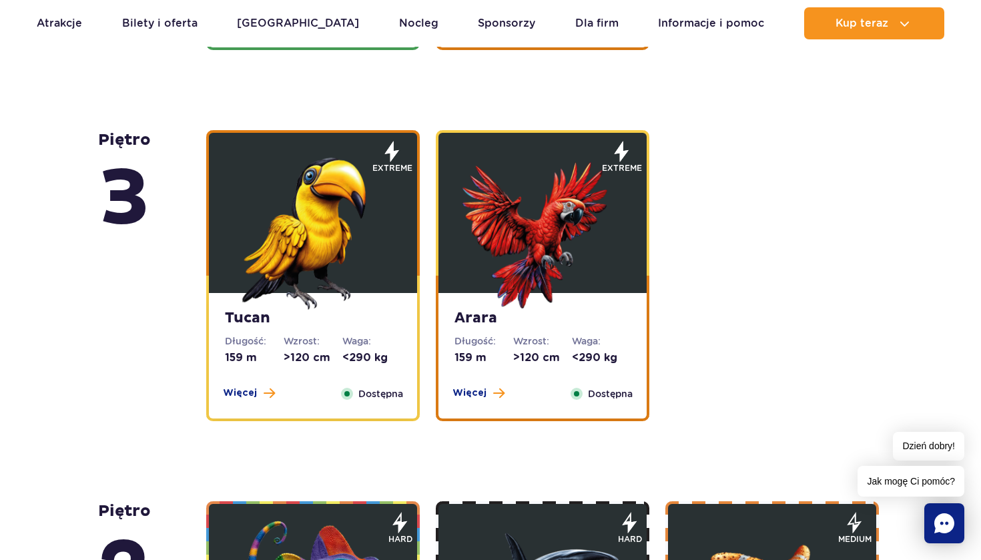
click at [582, 272] on img at bounding box center [542, 229] width 160 height 160
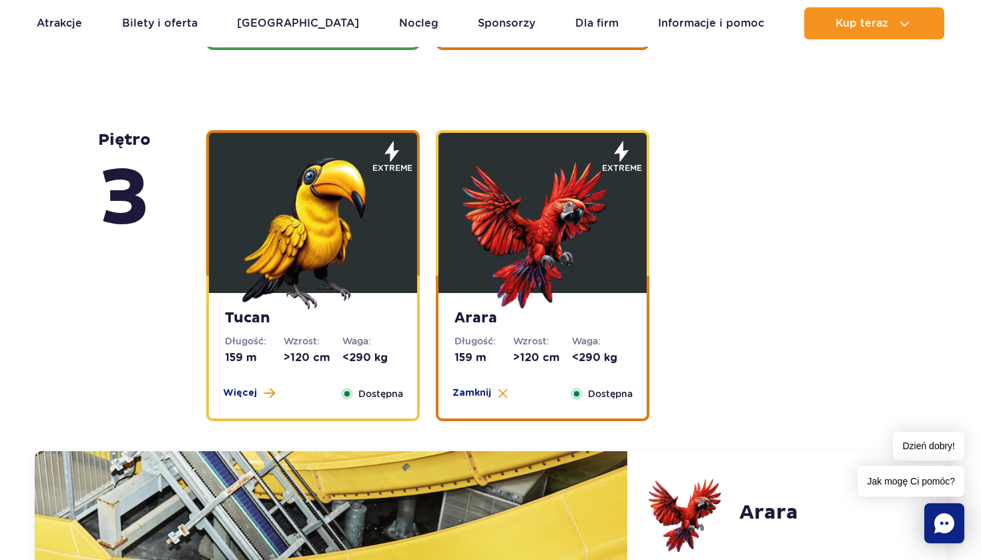
scroll to position [2285, 0]
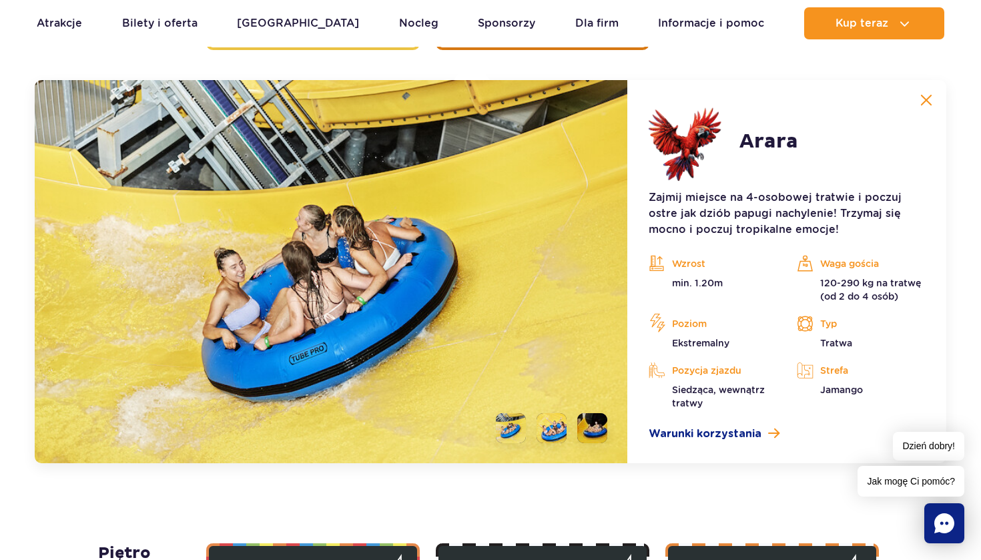
click at [933, 102] on button at bounding box center [926, 100] width 27 height 27
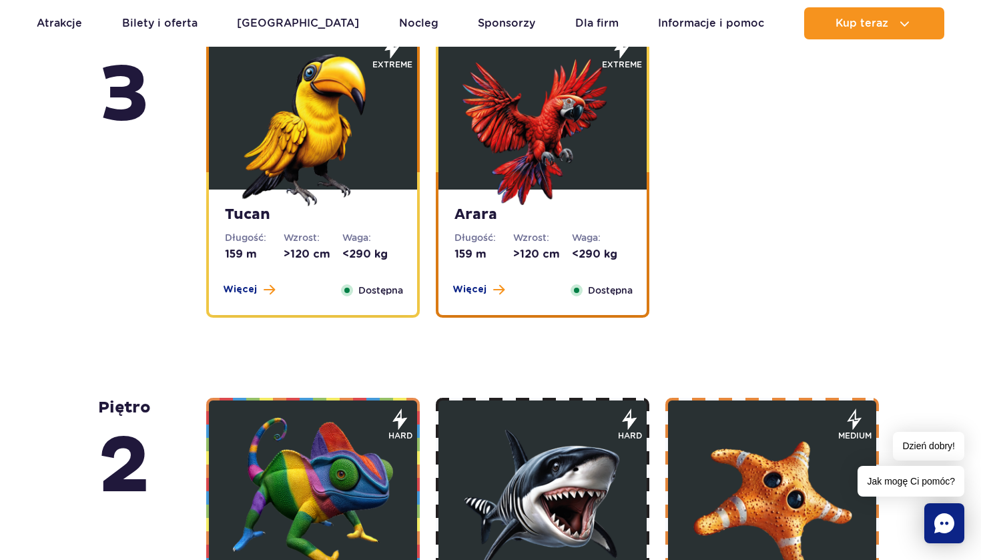
click at [302, 175] on img at bounding box center [313, 126] width 160 height 160
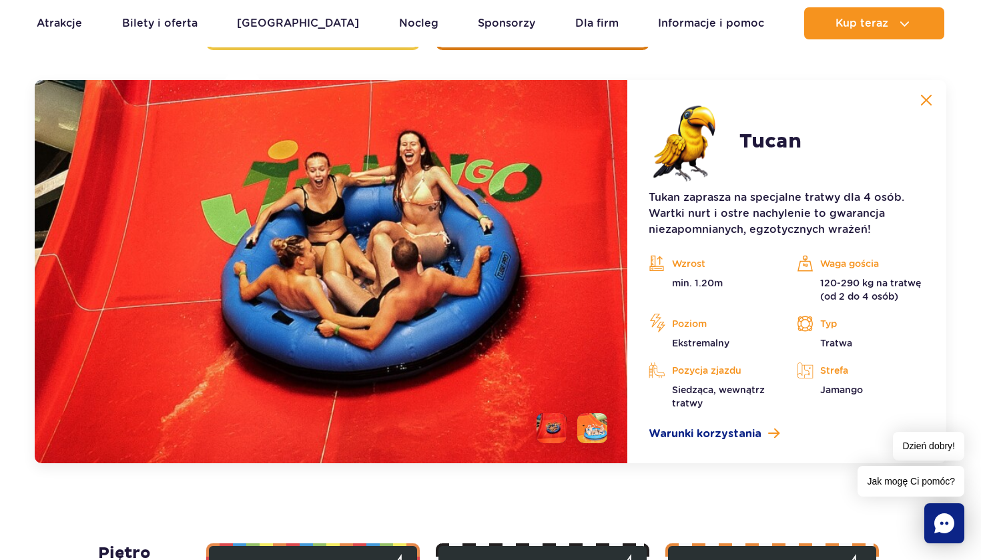
click at [933, 98] on button at bounding box center [926, 100] width 27 height 27
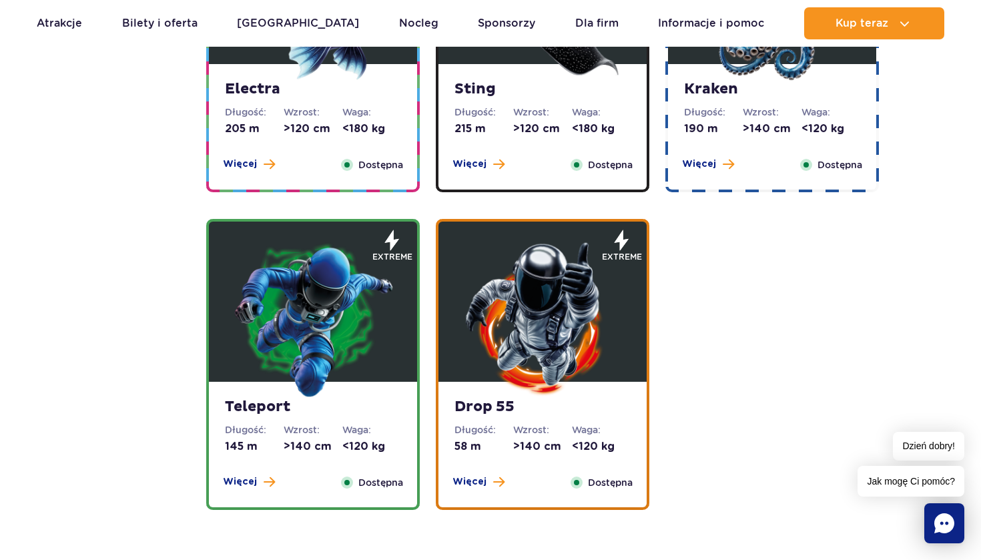
click at [214, 320] on figure at bounding box center [313, 302] width 208 height 160
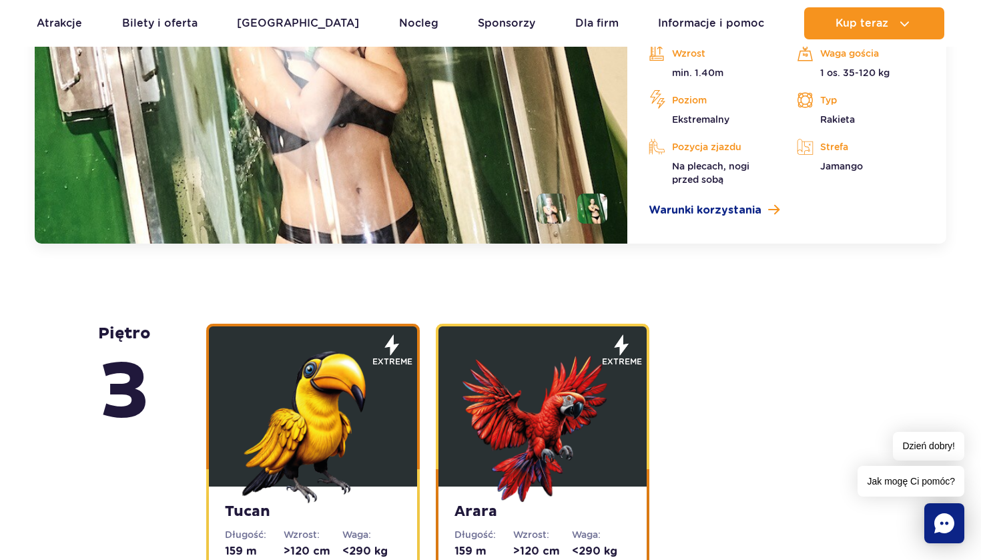
scroll to position [2116, 0]
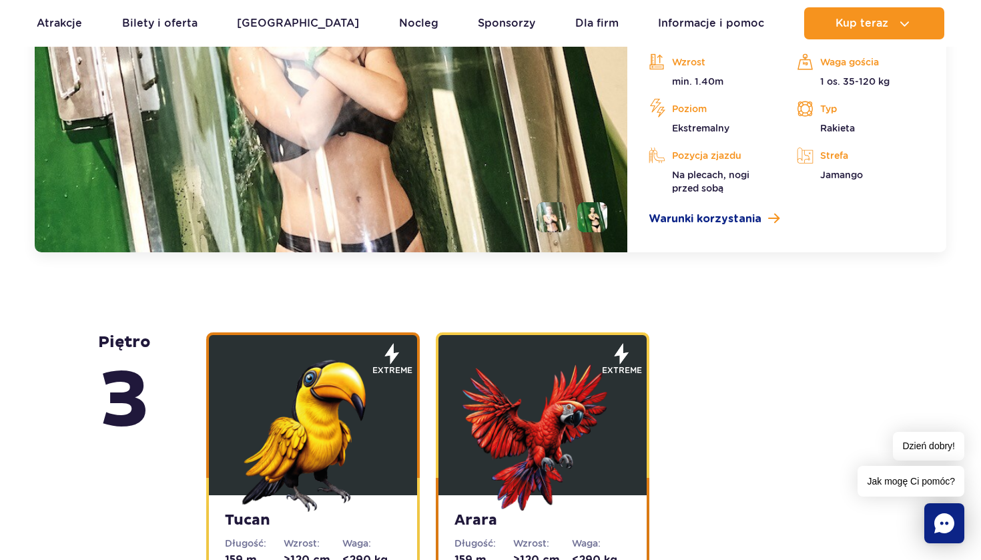
click at [607, 213] on div at bounding box center [331, 66] width 593 height 374
click at [607, 213] on li at bounding box center [592, 217] width 30 height 30
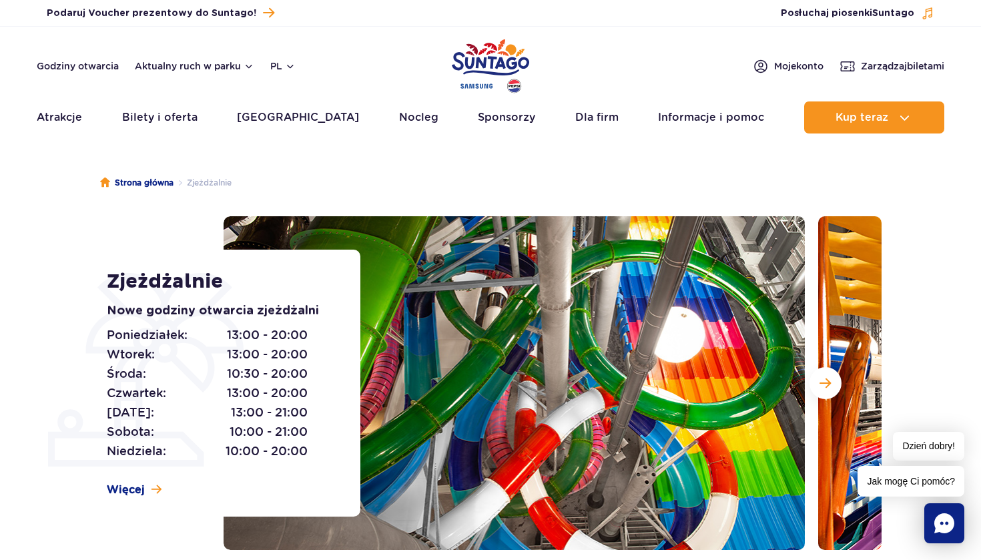
scroll to position [0, 0]
